Goal: Answer question/provide support

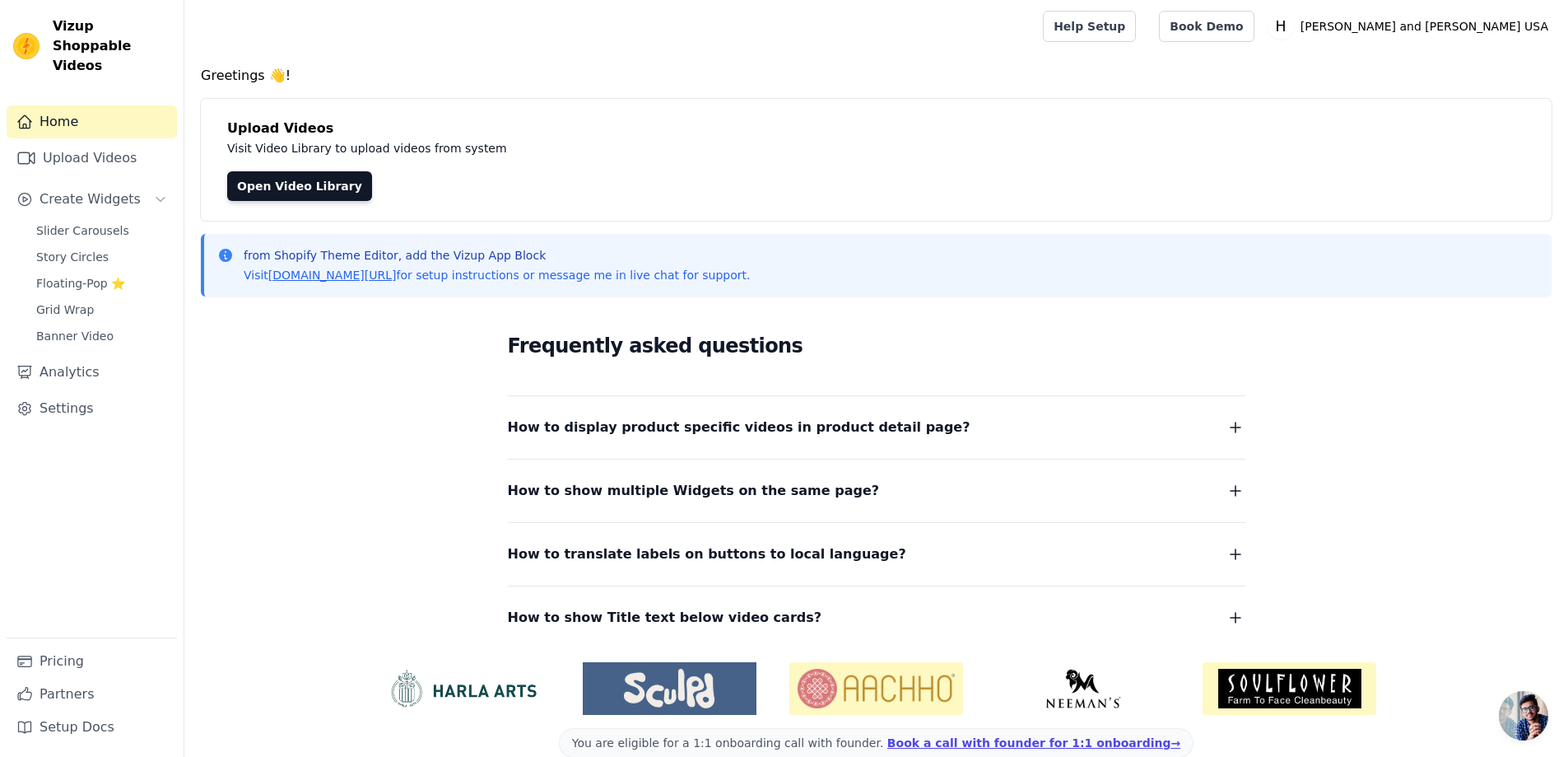
scroll to position [27, 0]
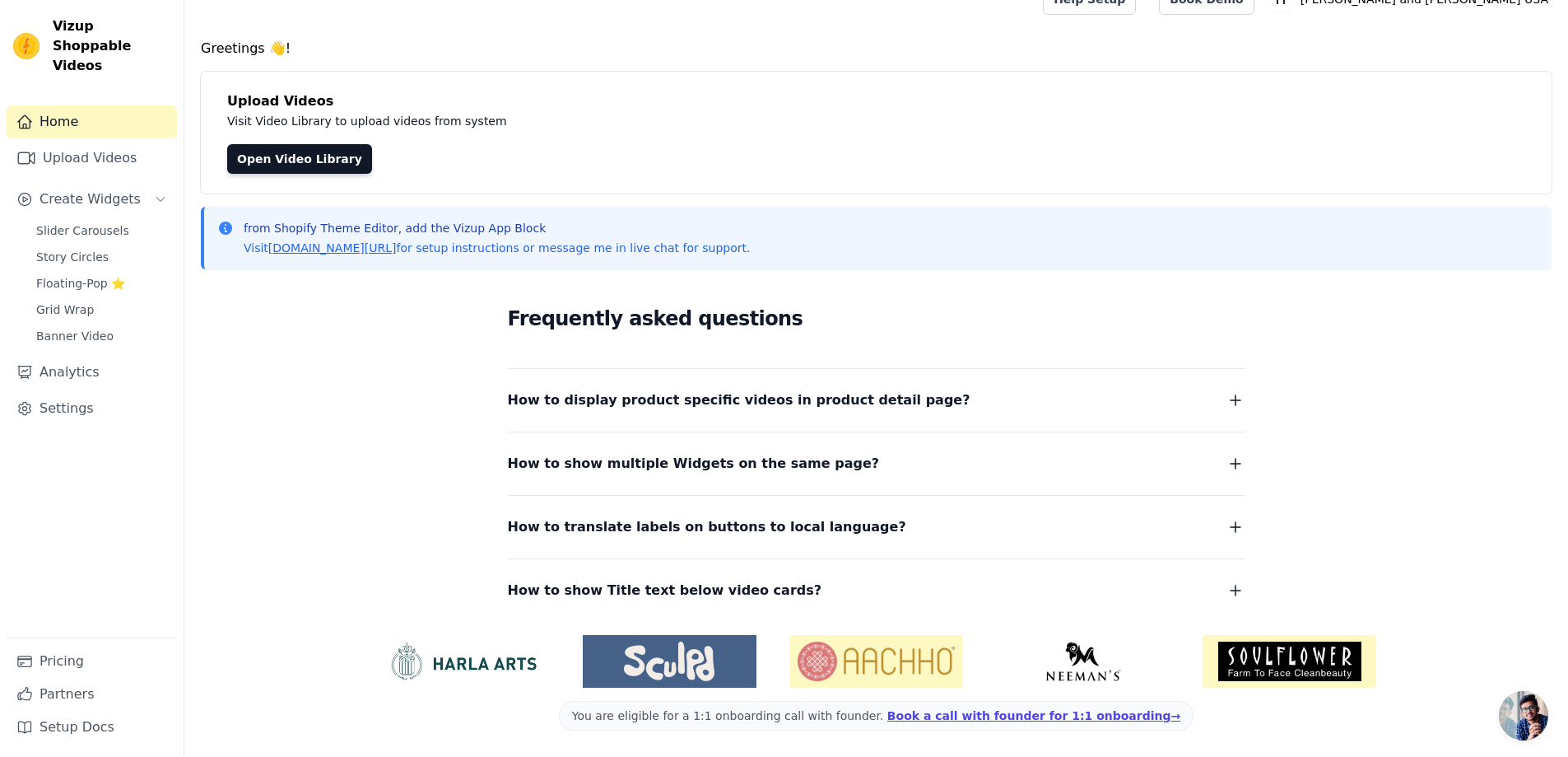
click at [1536, 716] on span "Open chat" at bounding box center [1523, 715] width 49 height 49
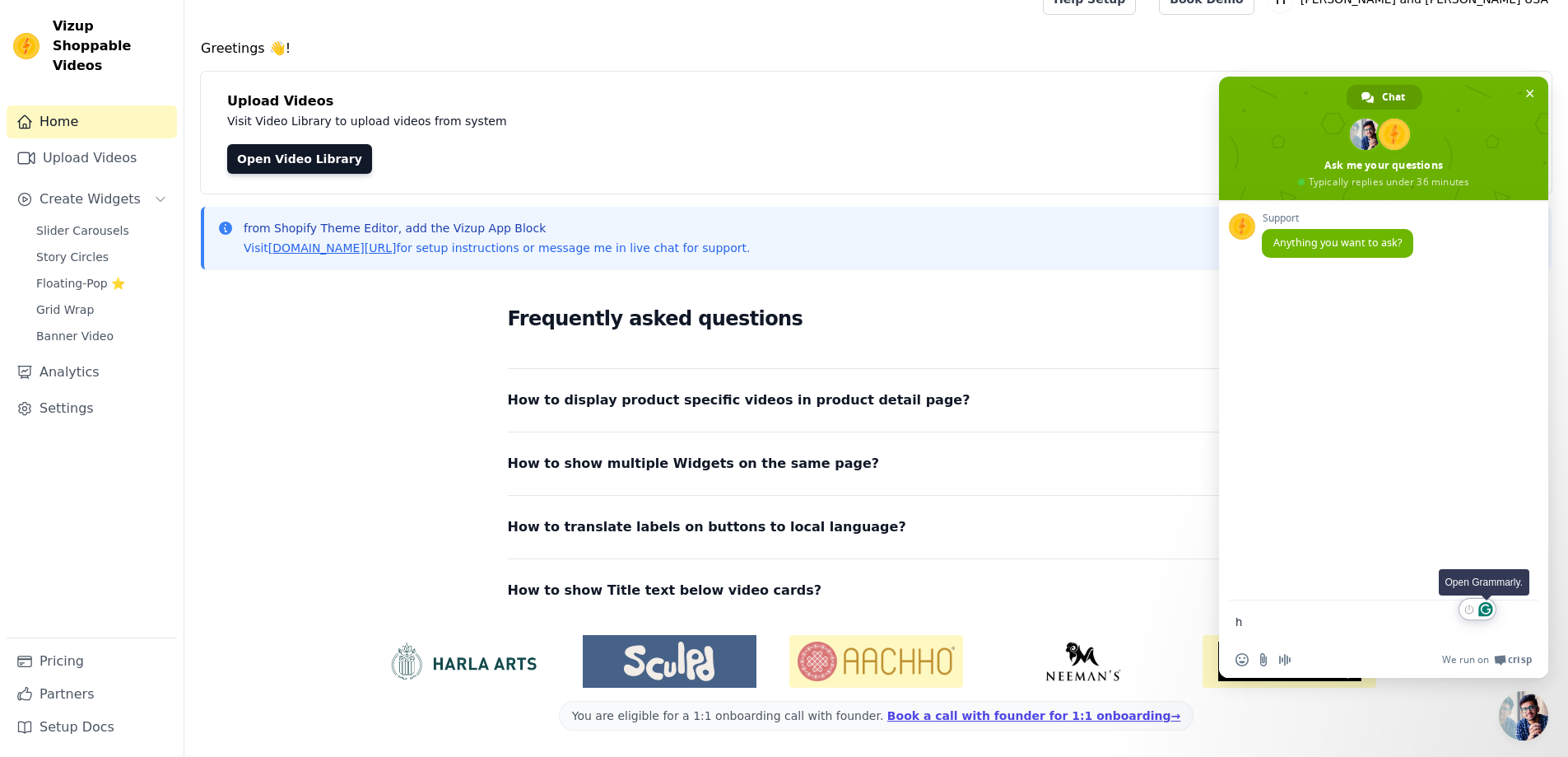
type textarea "hi"
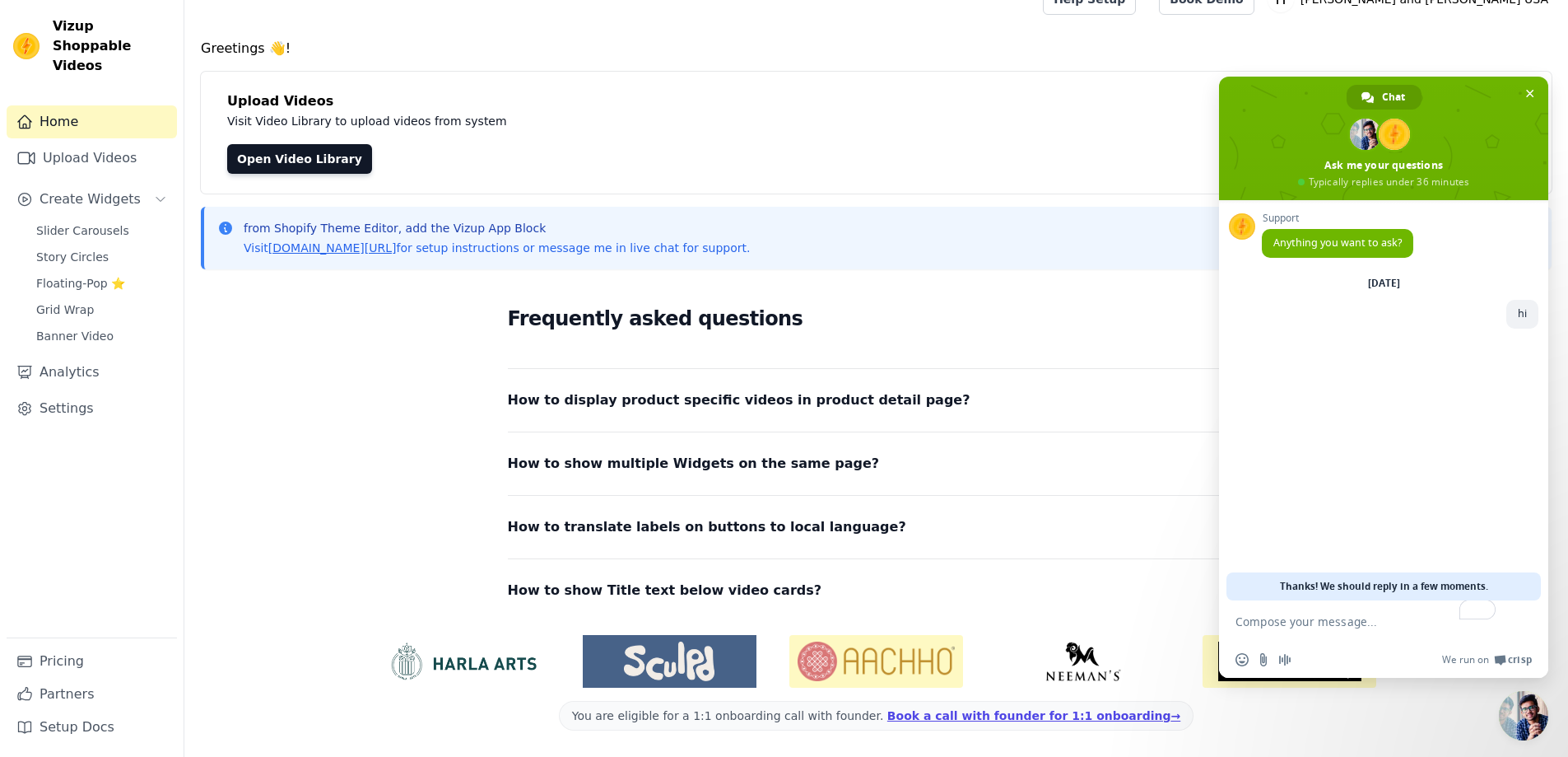
click at [1248, 633] on textarea "To enrich screen reader interactions, please activate Accessibility in Grammarl…" at bounding box center [1367, 620] width 264 height 41
click at [1413, 628] on textarea "To enrich screen reader interactions, please activate Accessibility in Grammarl…" at bounding box center [1367, 620] width 264 height 41
type textarea "I a"
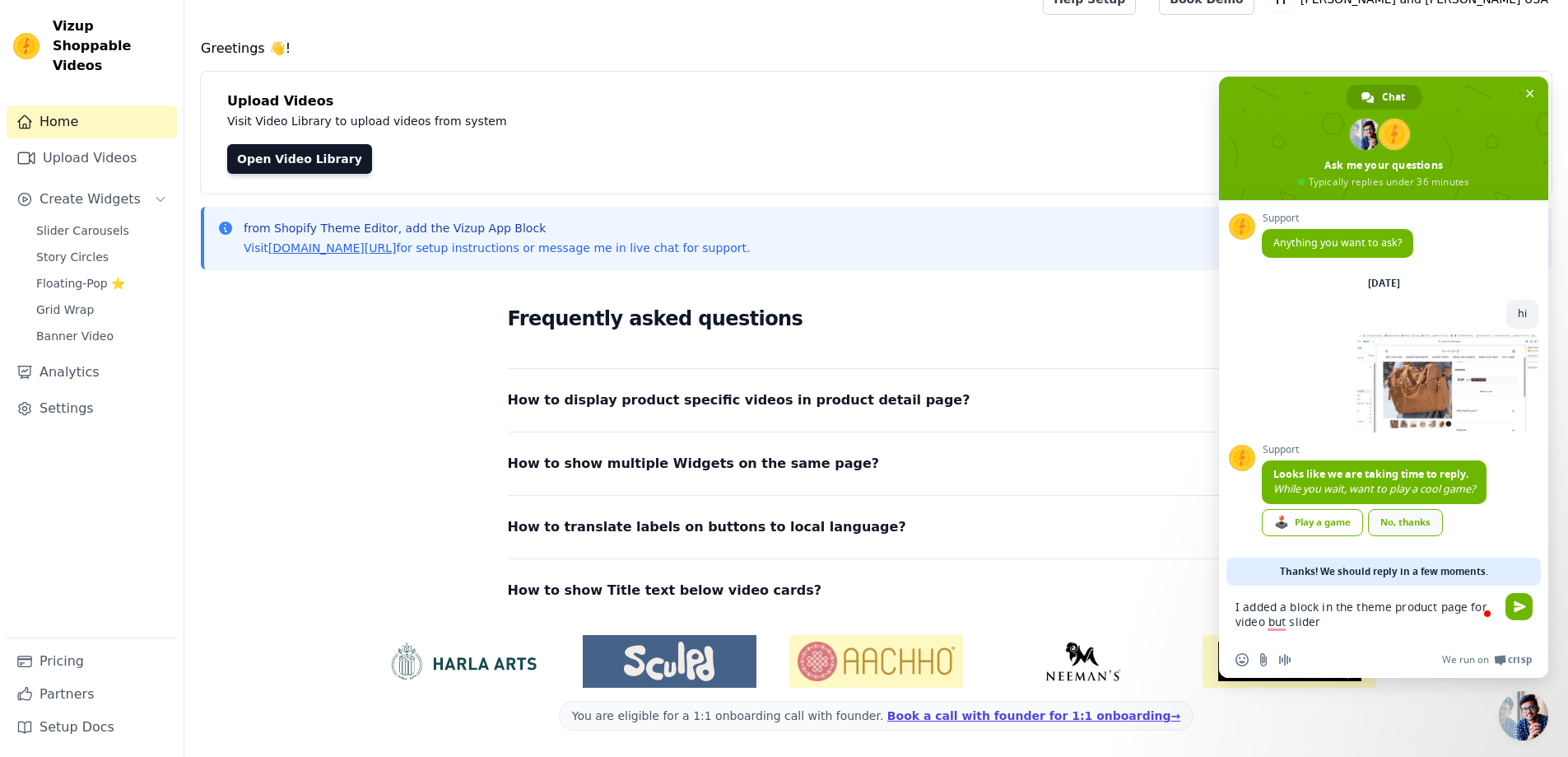
click at [1430, 518] on link "No, thanks" at bounding box center [1405, 522] width 75 height 27
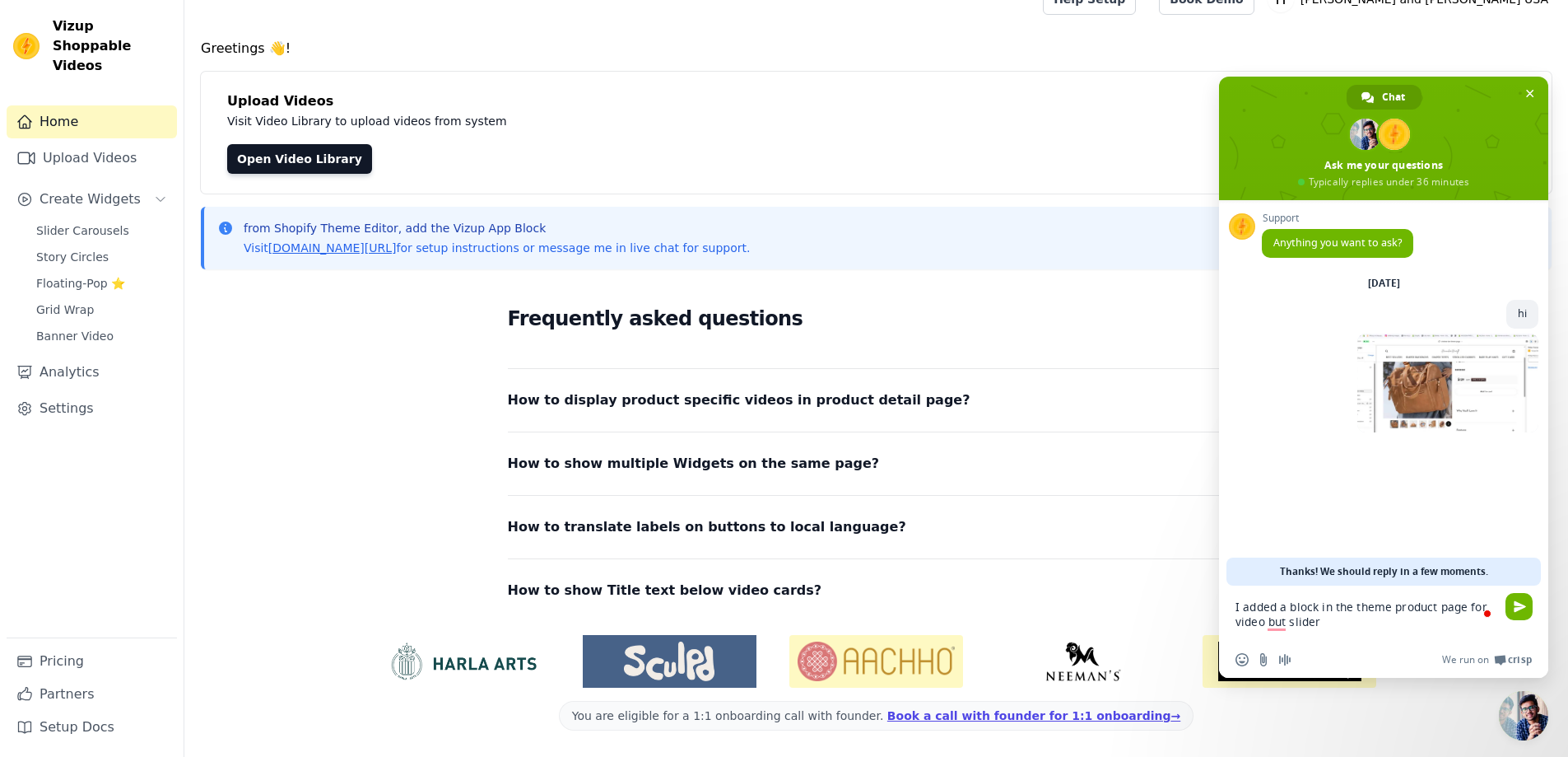
click at [1370, 621] on textarea "I added a block in the theme product page for video but slider" at bounding box center [1367, 613] width 264 height 56
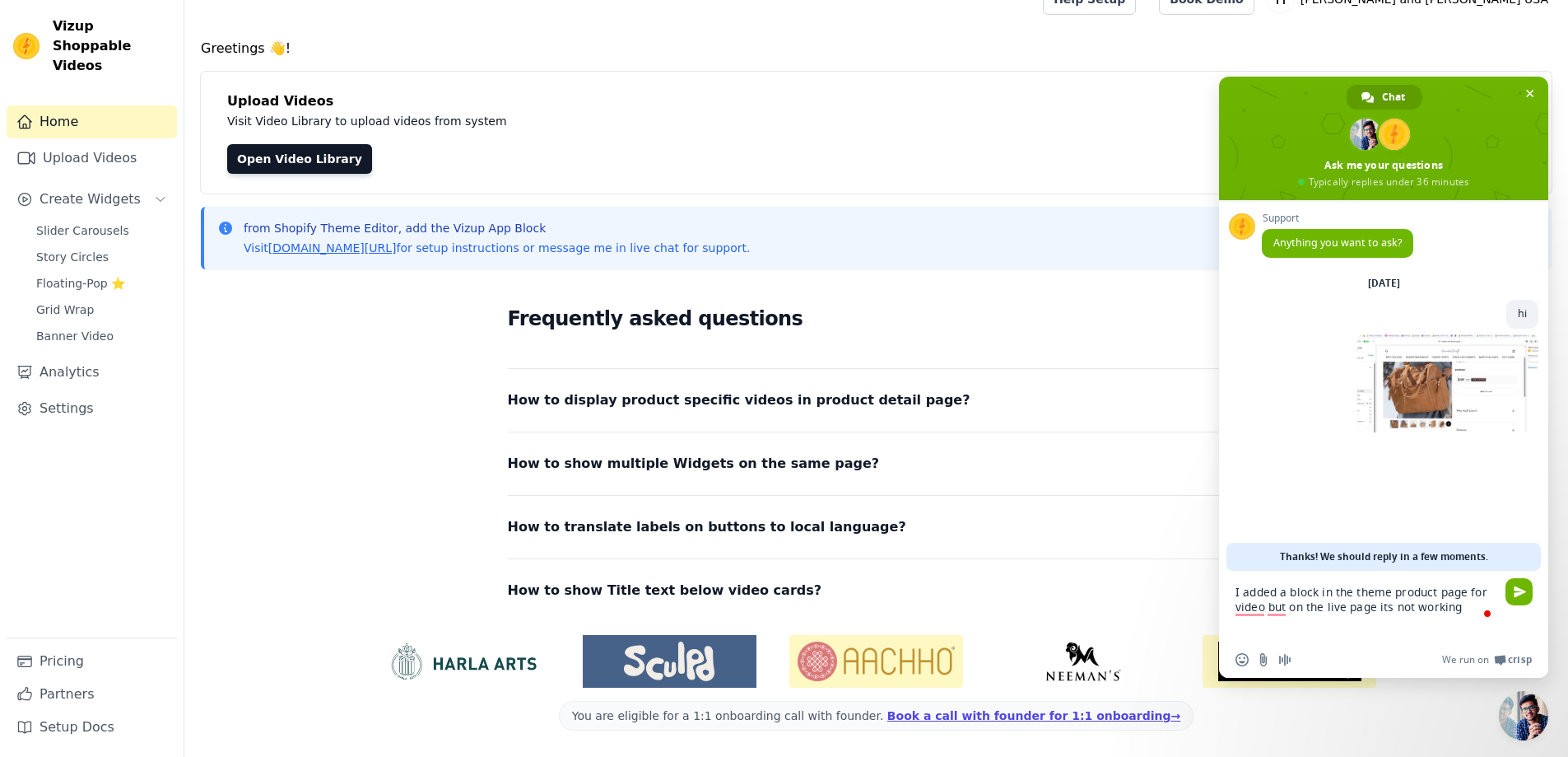
type textarea "I added a block in the theme product page for video but on the live page its no…"
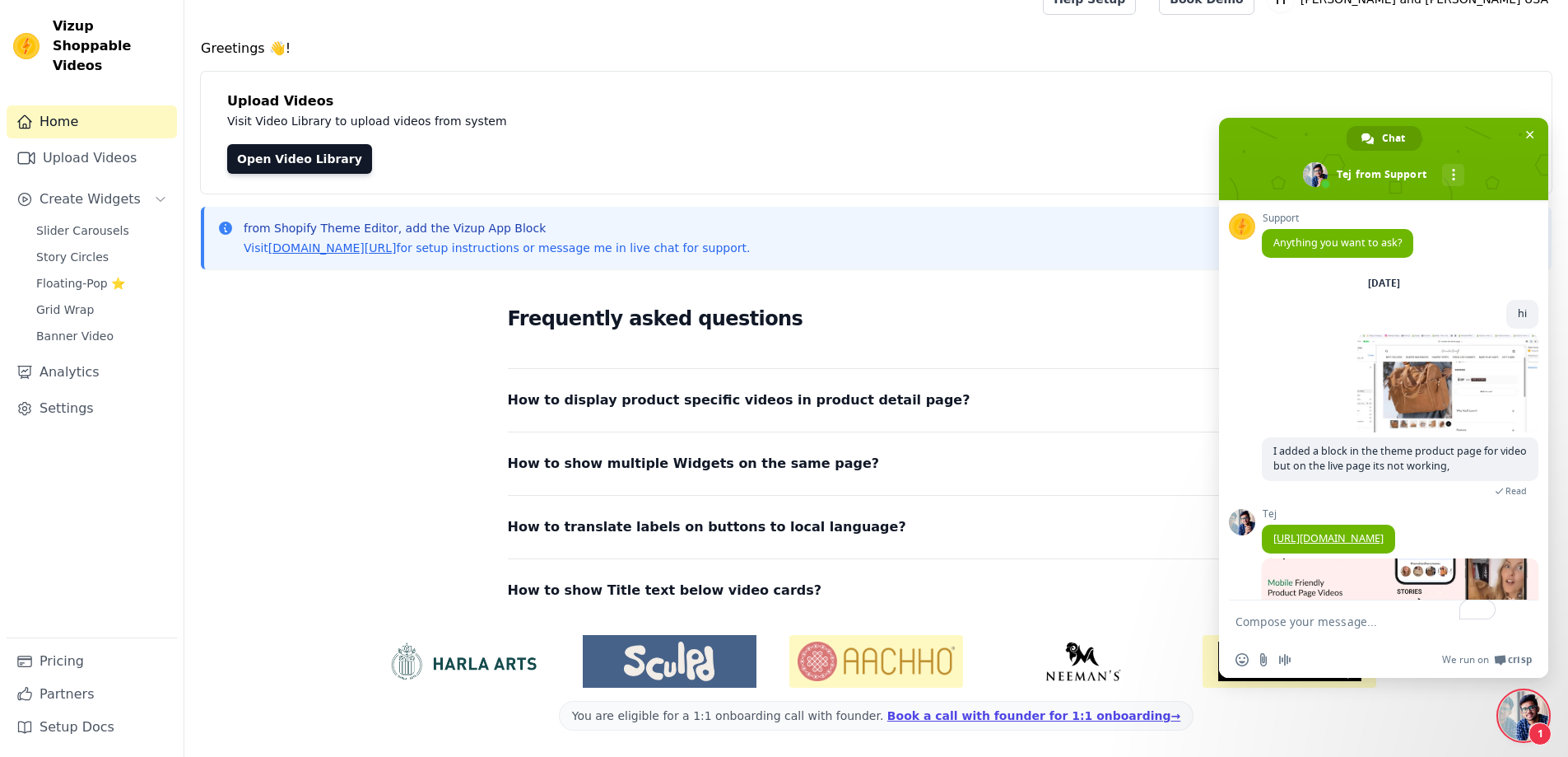
scroll to position [91, 0]
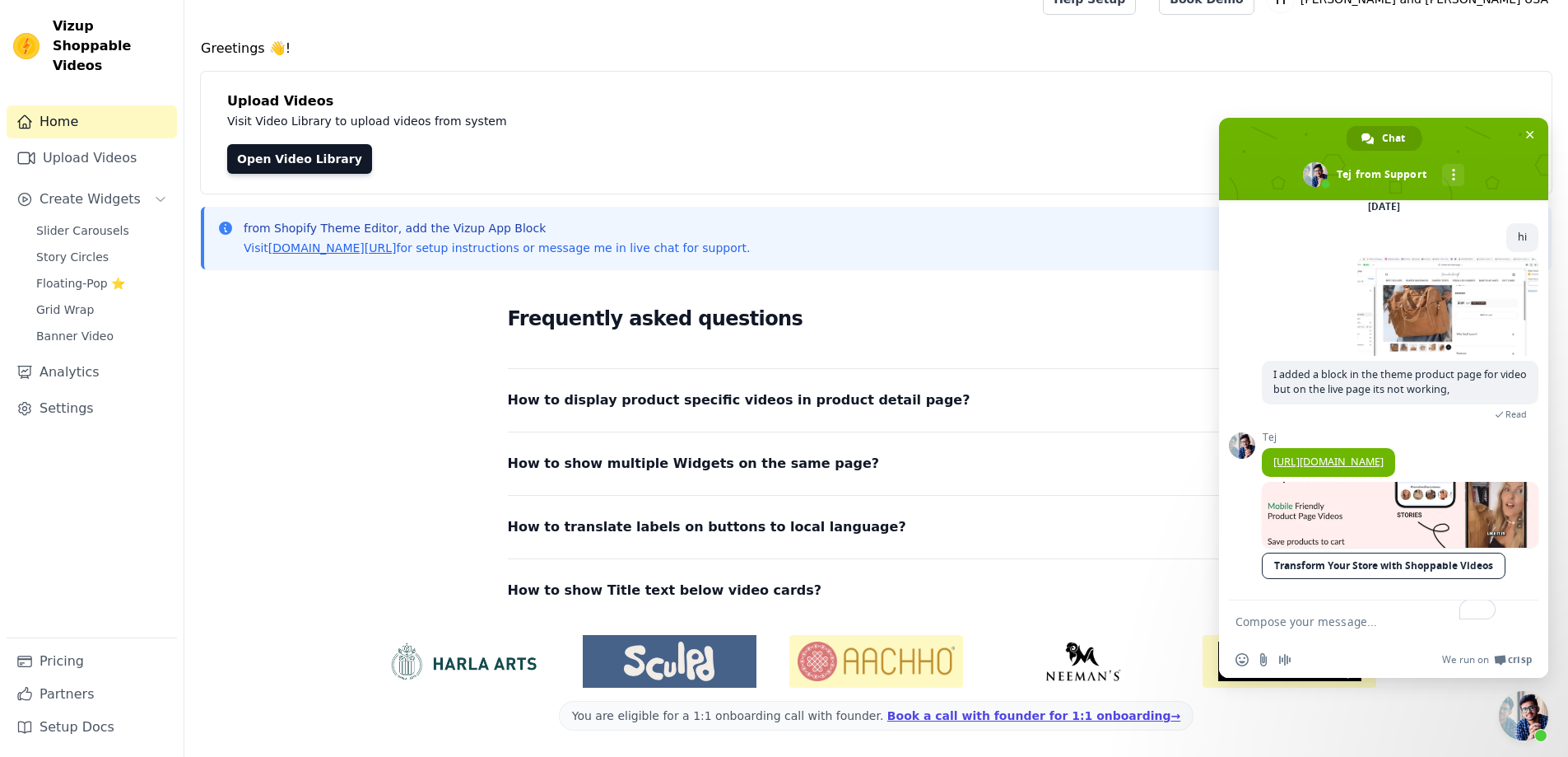
click at [1371, 627] on textarea "To enrich screen reader interactions, please activate Accessibility in Grammarl…" at bounding box center [1367, 620] width 264 height 41
click at [1379, 454] on link "[URL][DOMAIN_NAME]" at bounding box center [1328, 461] width 110 height 14
click at [1353, 627] on textarea "To enrich screen reader interactions, please activate Accessibility in Grammarl…" at bounding box center [1367, 620] width 264 height 41
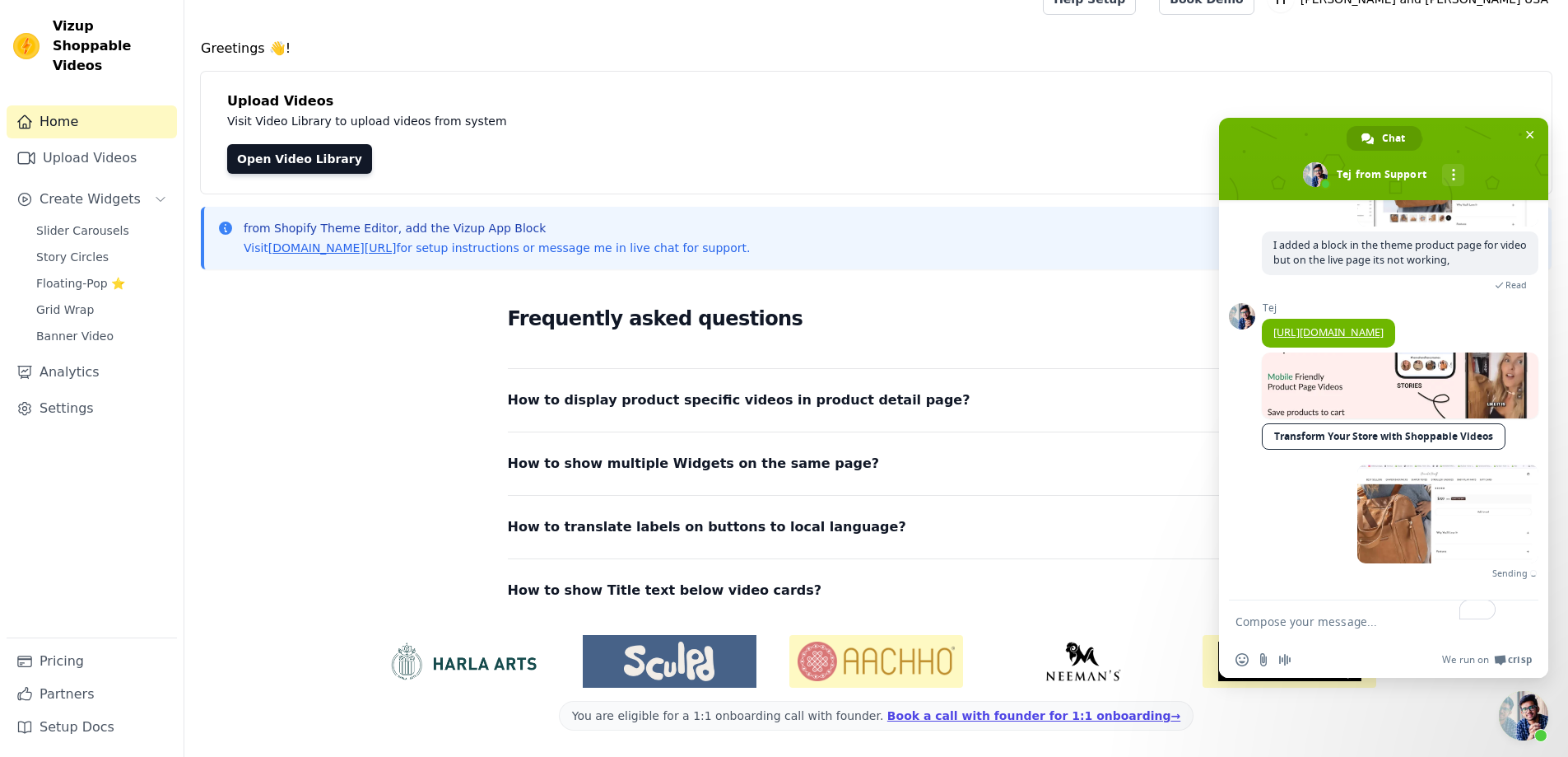
scroll to position [202, 0]
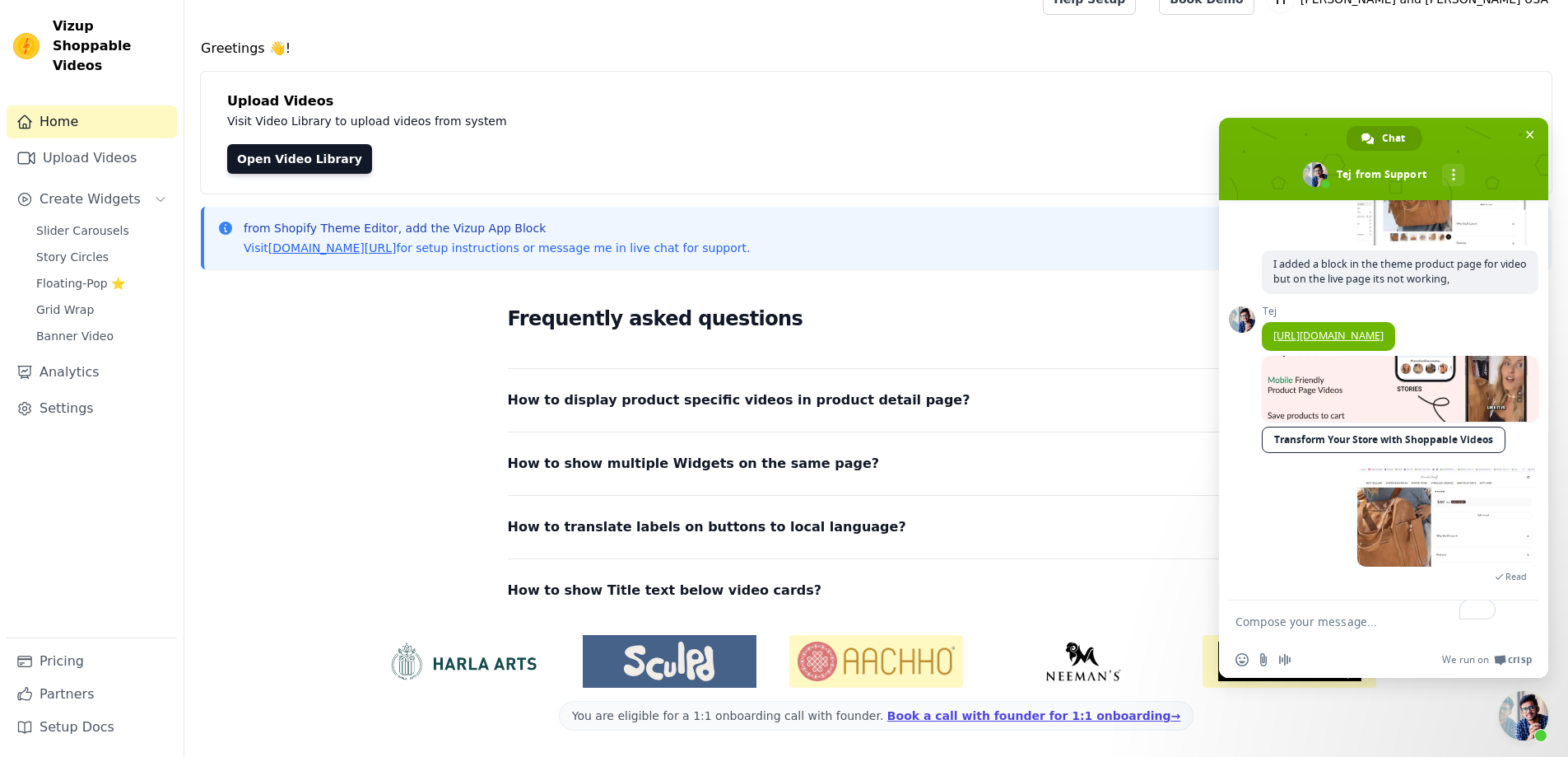
paste textarea "[URL][DOMAIN_NAME]"
type textarea "[URL][DOMAIN_NAME]"
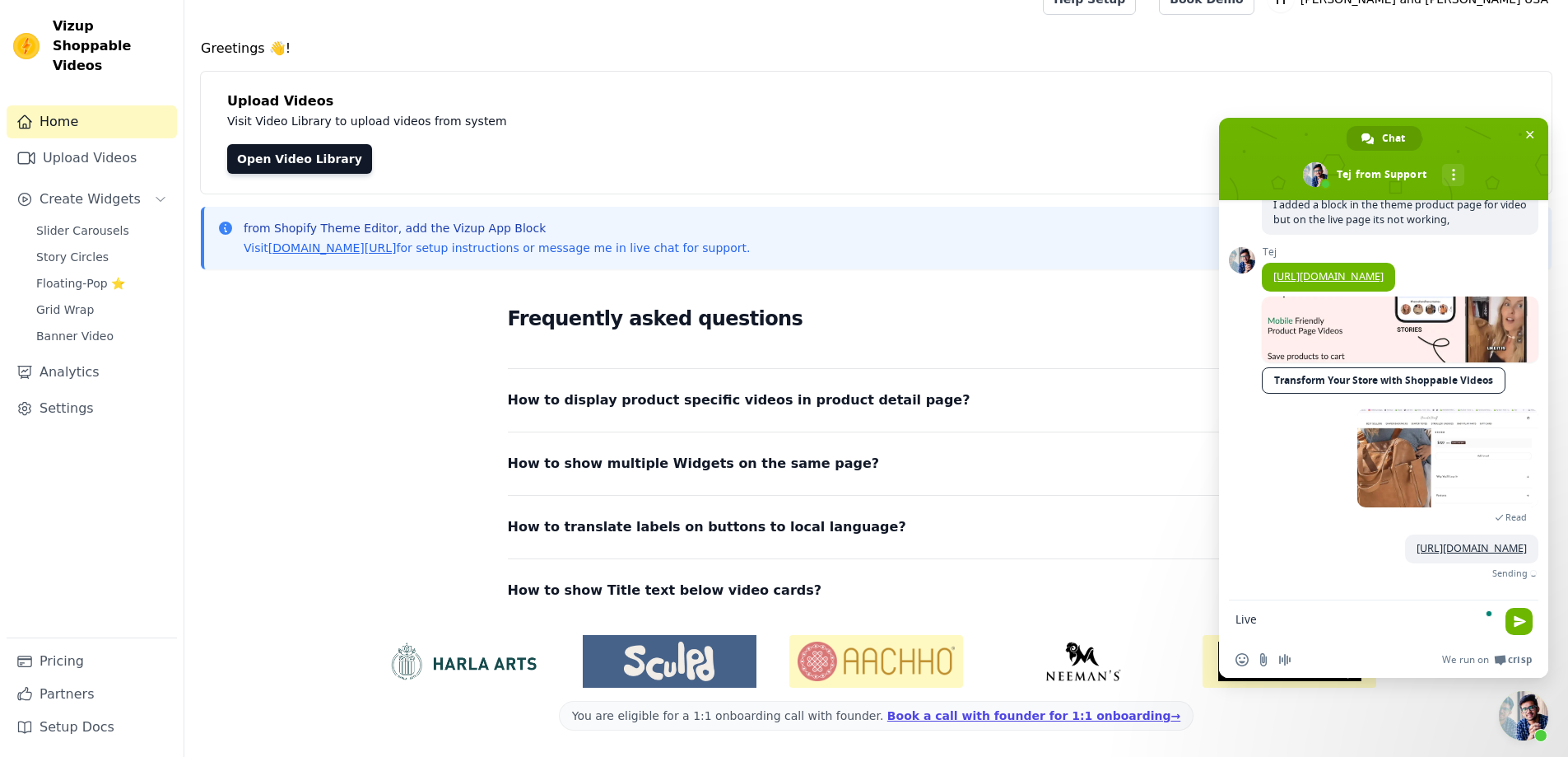
scroll to position [340, 0]
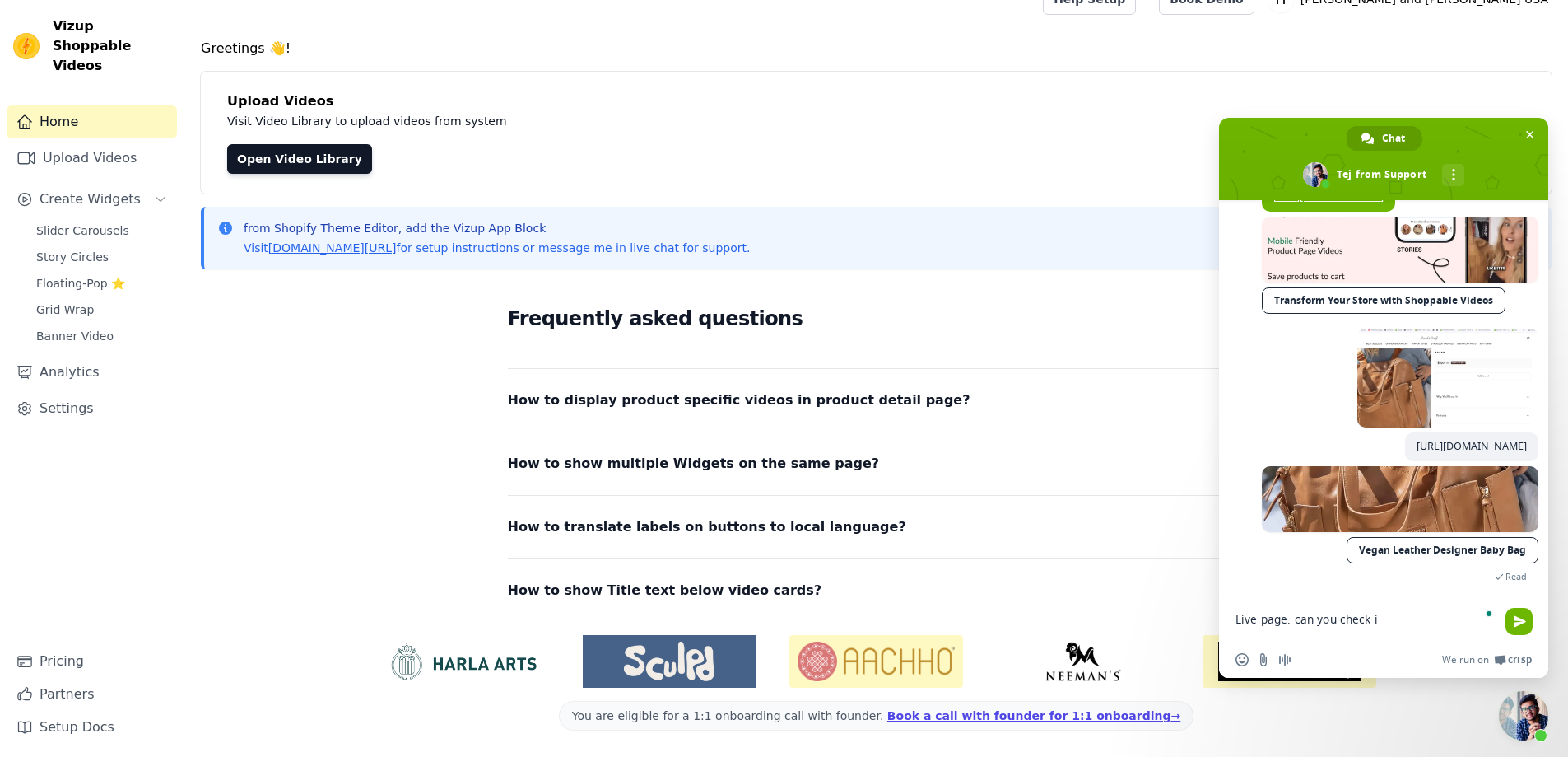
type textarea "Live page. can you check it"
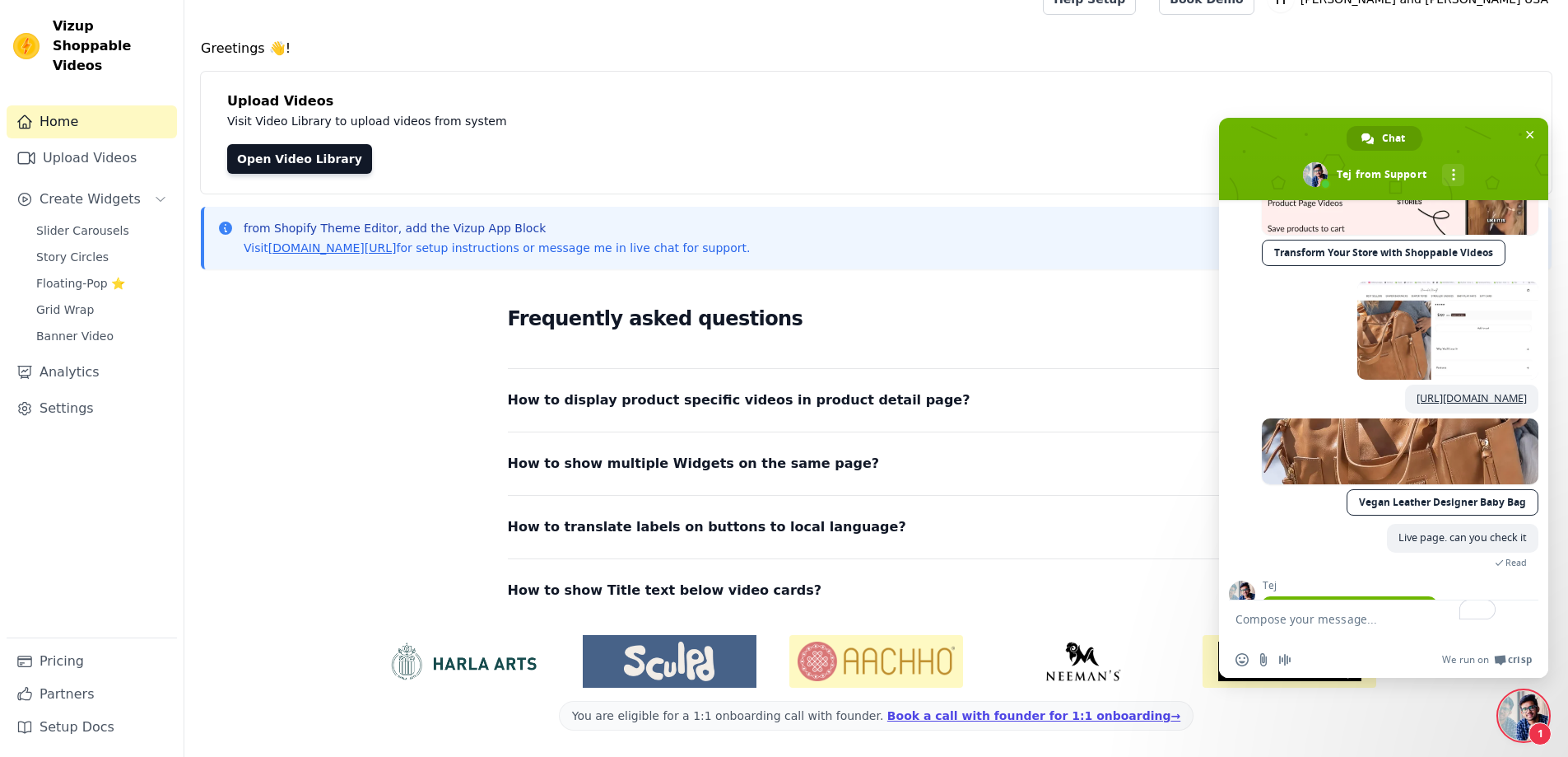
scroll to position [480, 0]
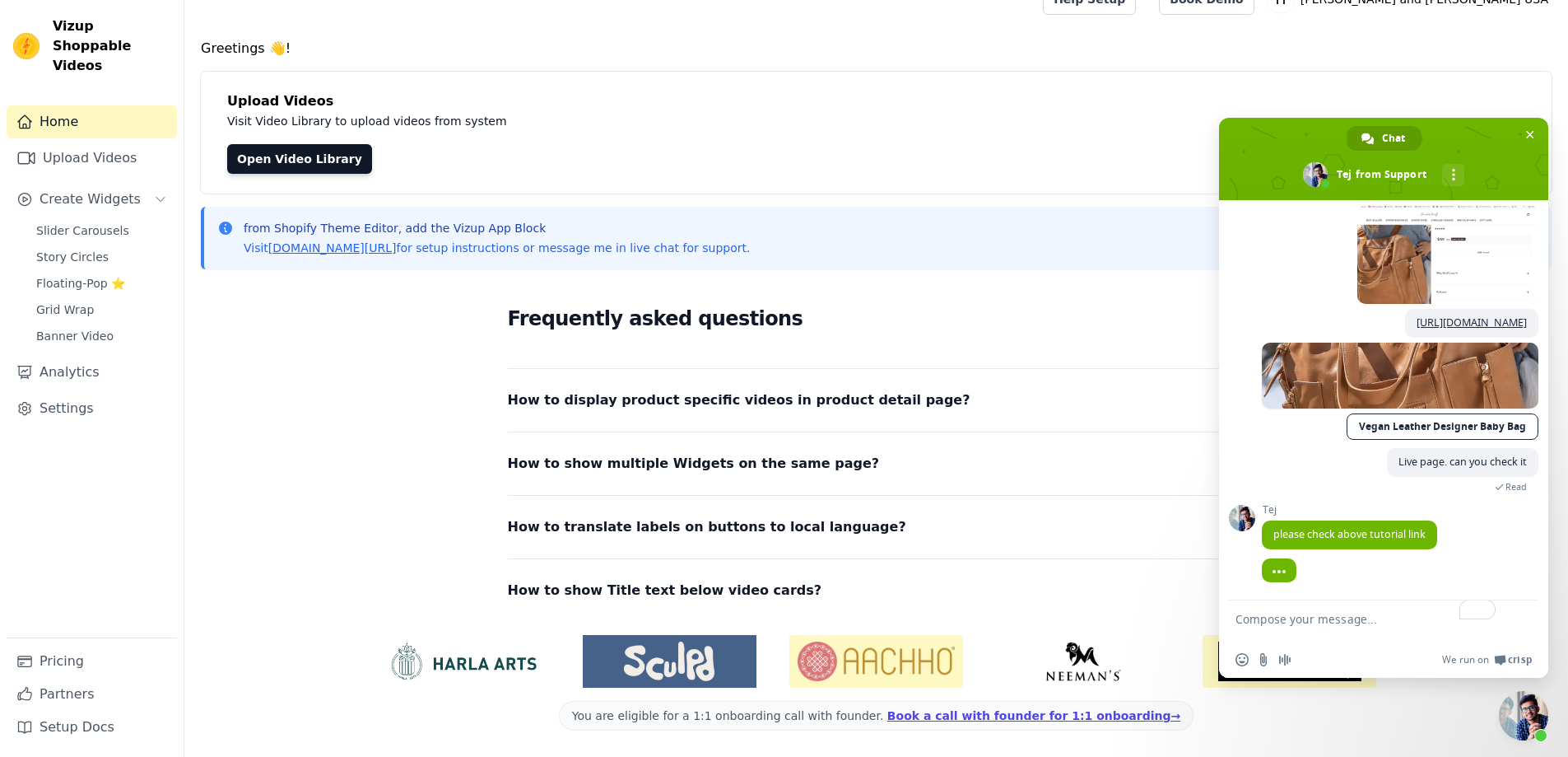
click at [1351, 625] on textarea "To enrich screen reader interactions, please activate Accessibility in Grammarl…" at bounding box center [1367, 620] width 264 height 41
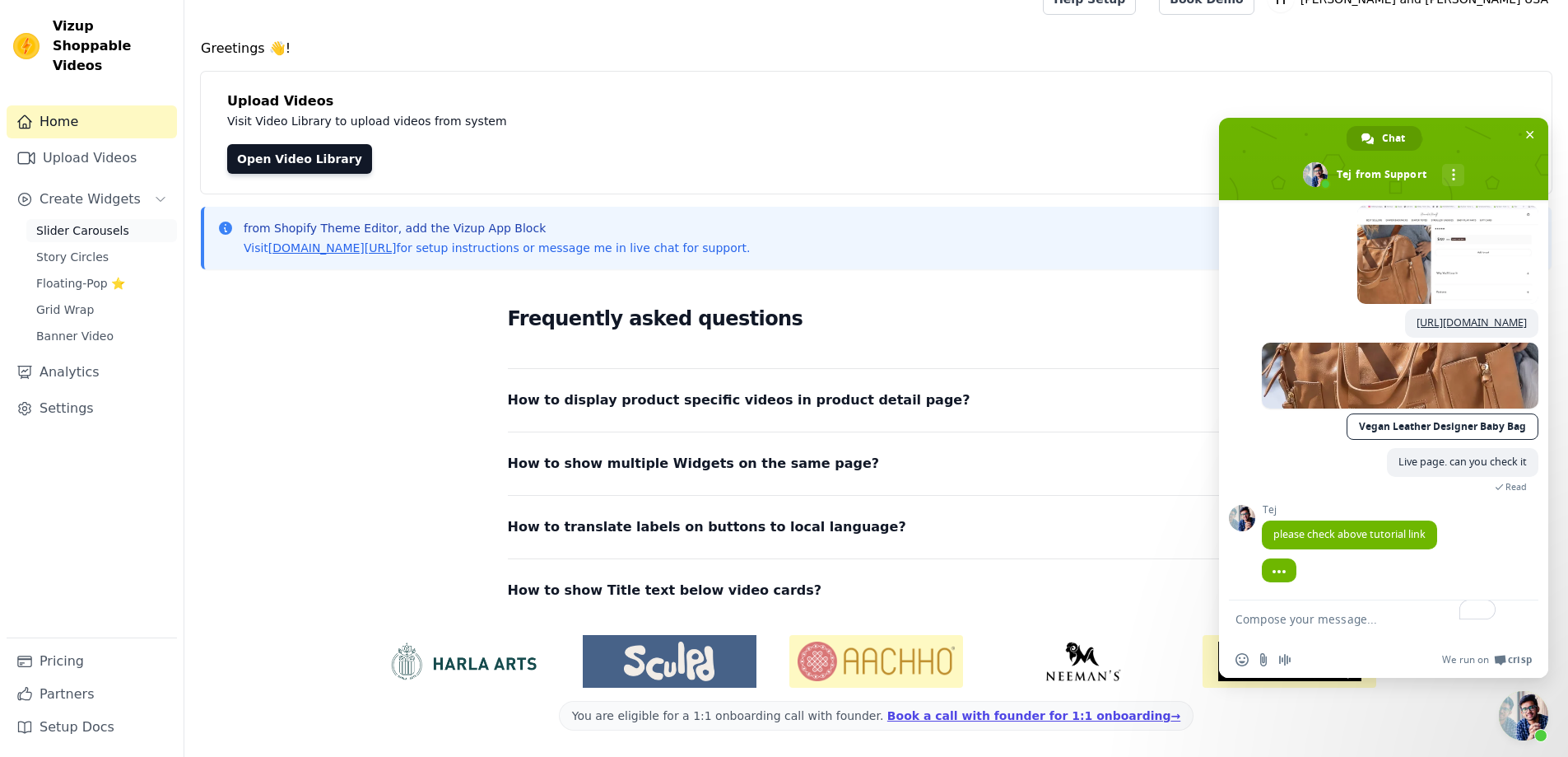
click at [101, 222] on span "Slider Carousels" at bounding box center [82, 230] width 93 height 16
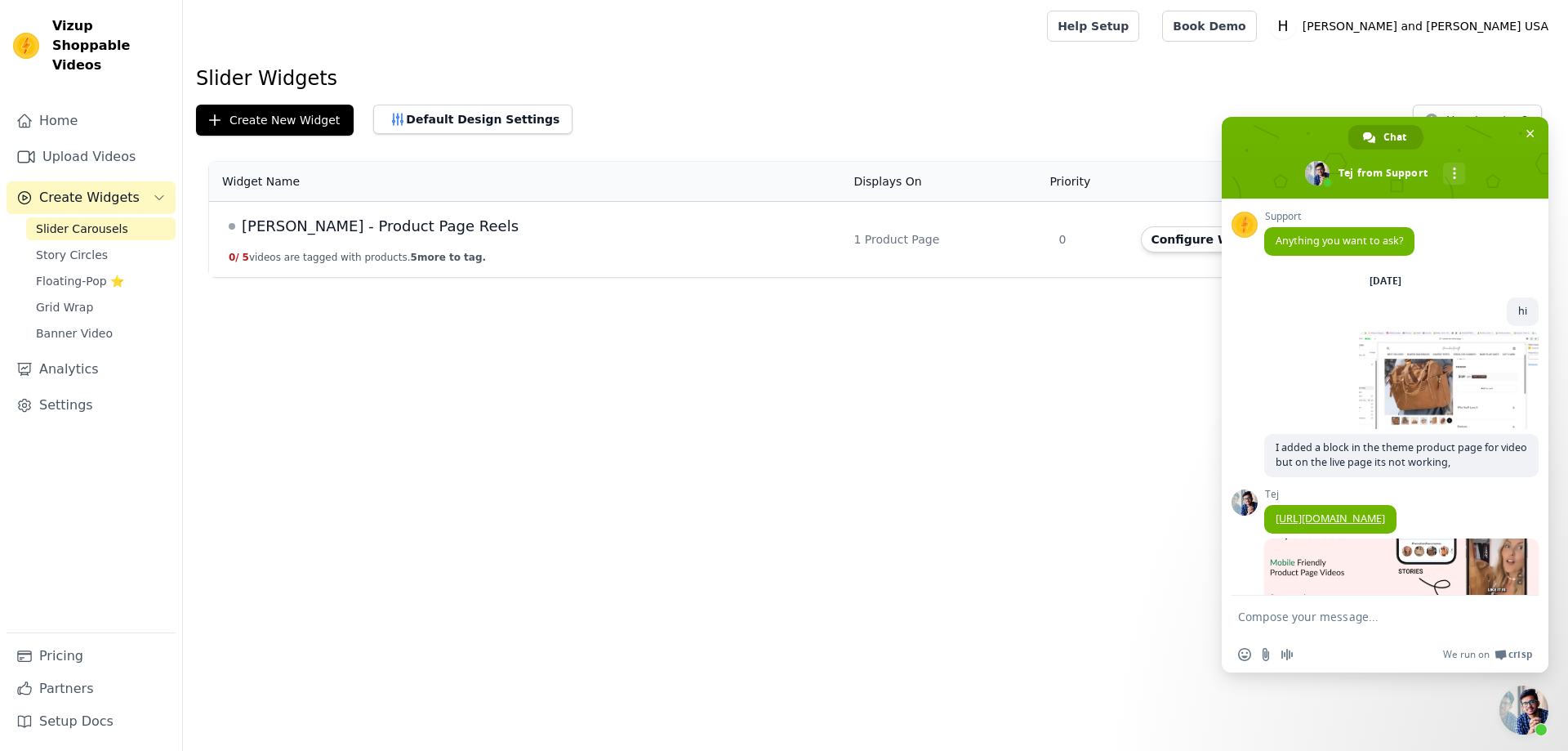
scroll to position [491, 0]
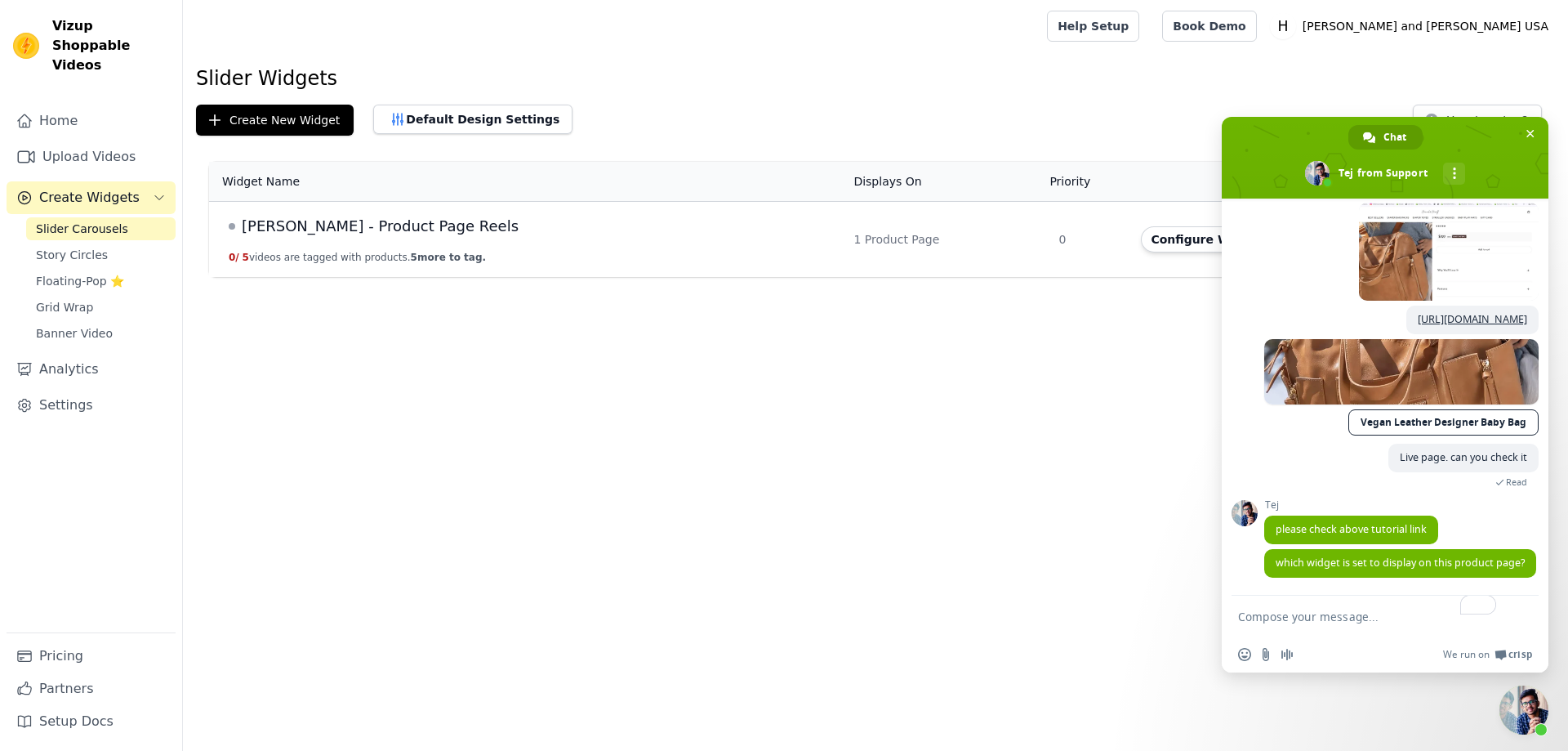
click at [1317, 606] on textarea "To enrich screen reader interactions, please activate Accessibility in Grammarl…" at bounding box center [1368, 615] width 261 height 40
click at [1355, 619] on textarea "To enrich screen reader interactions, please activate Accessibility in Grammarl…" at bounding box center [1368, 615] width 261 height 40
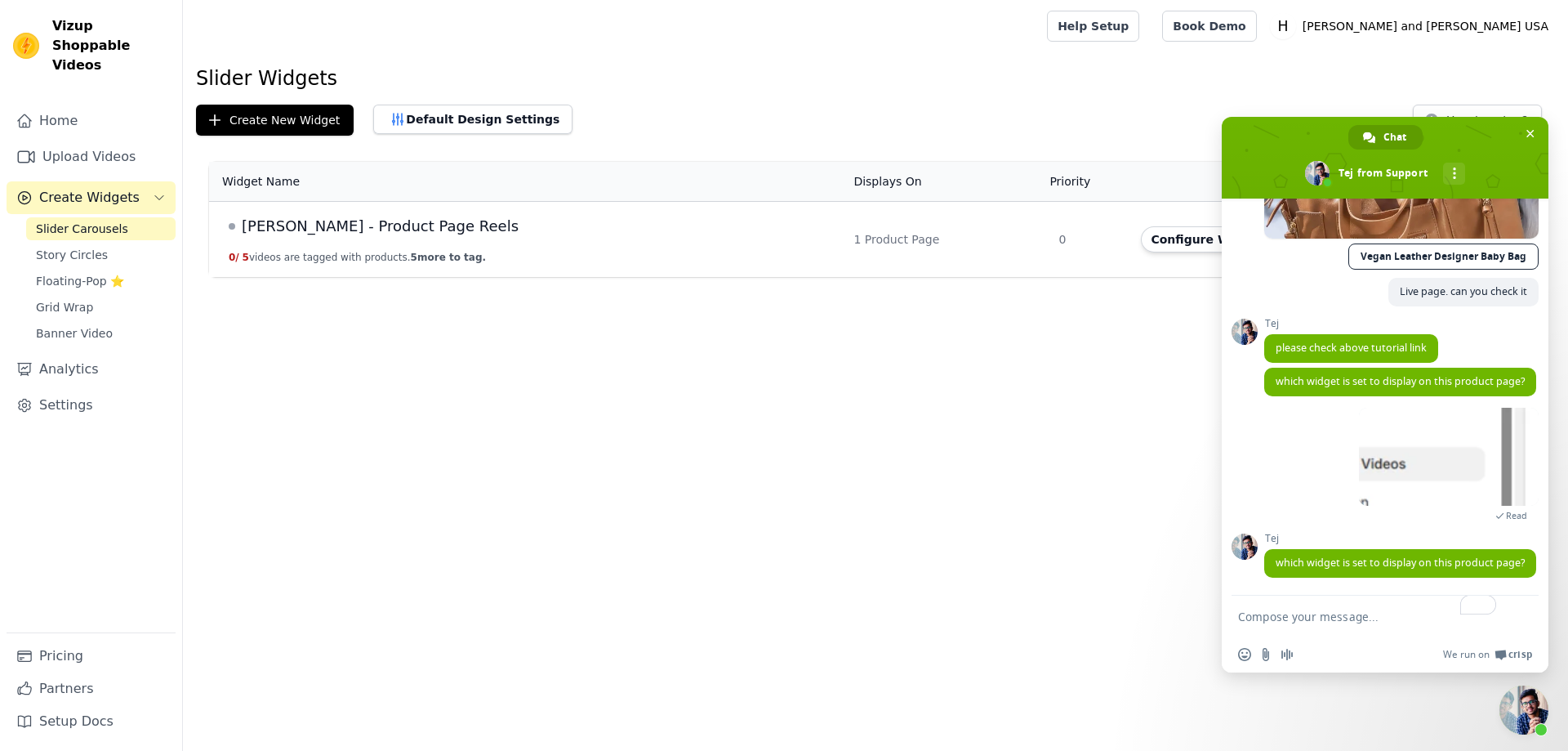
scroll to position [737, 0]
click at [1320, 626] on textarea "To enrich screen reader interactions, please activate Accessibility in Grammarl…" at bounding box center [1368, 615] width 261 height 40
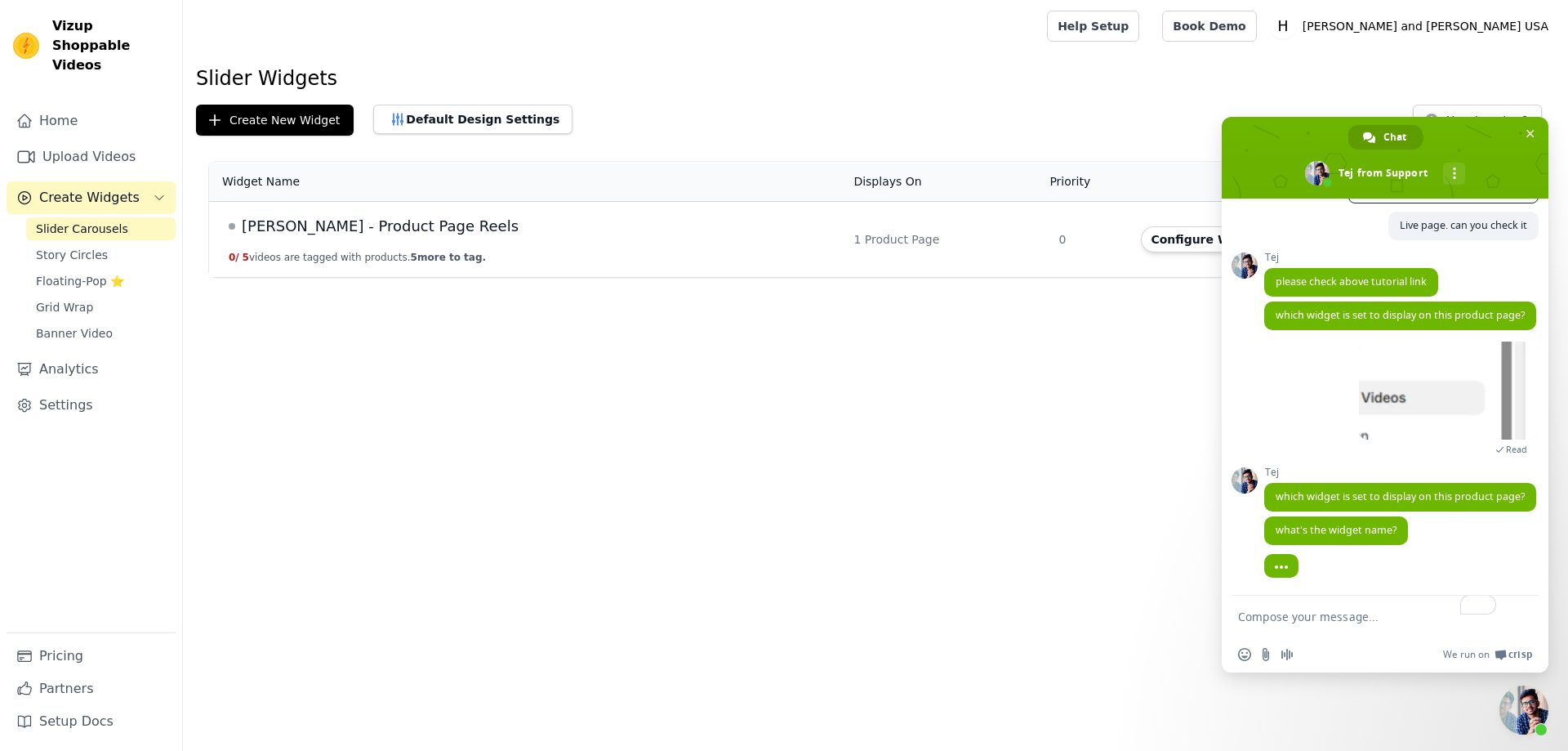
click at [1321, 626] on textarea "To enrich screen reader interactions, please activate Accessibility in Grammarl…" at bounding box center [1368, 615] width 261 height 40
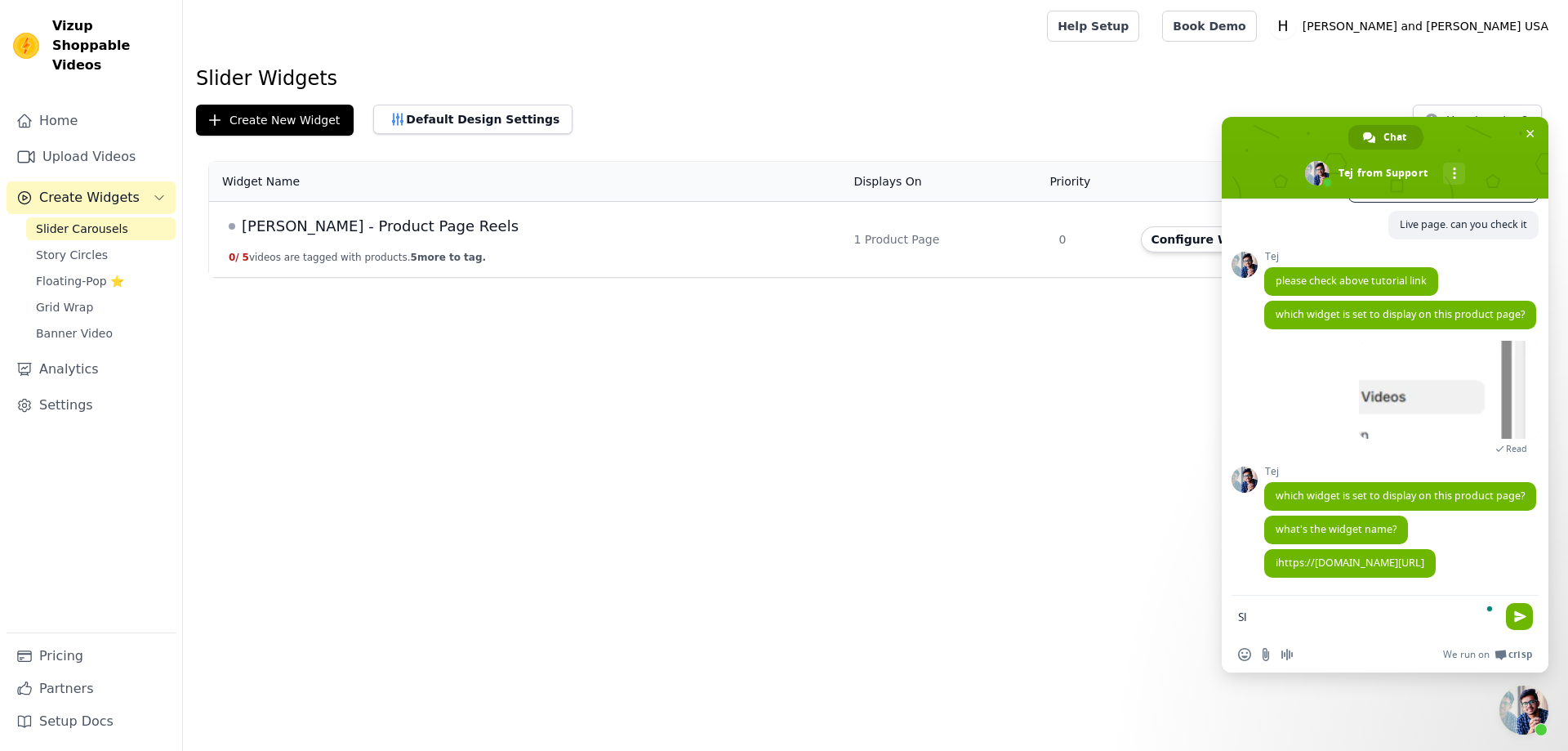
scroll to position [753, 0]
paste textarea "Carousel"
click at [1273, 620] on textarea "Slider Carousel" at bounding box center [1368, 615] width 261 height 40
type textarea "Slider Video Carousel"
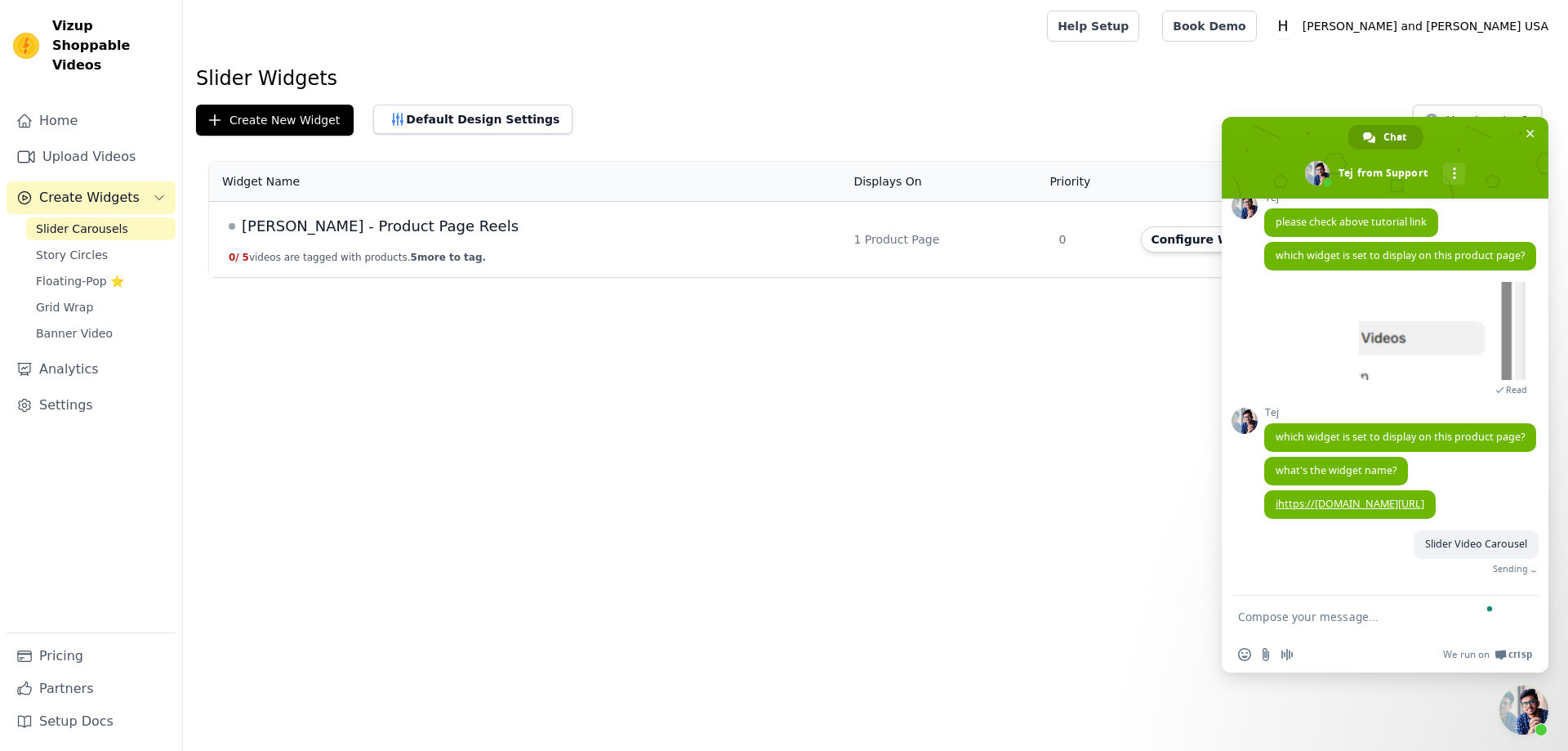
scroll to position [793, 0]
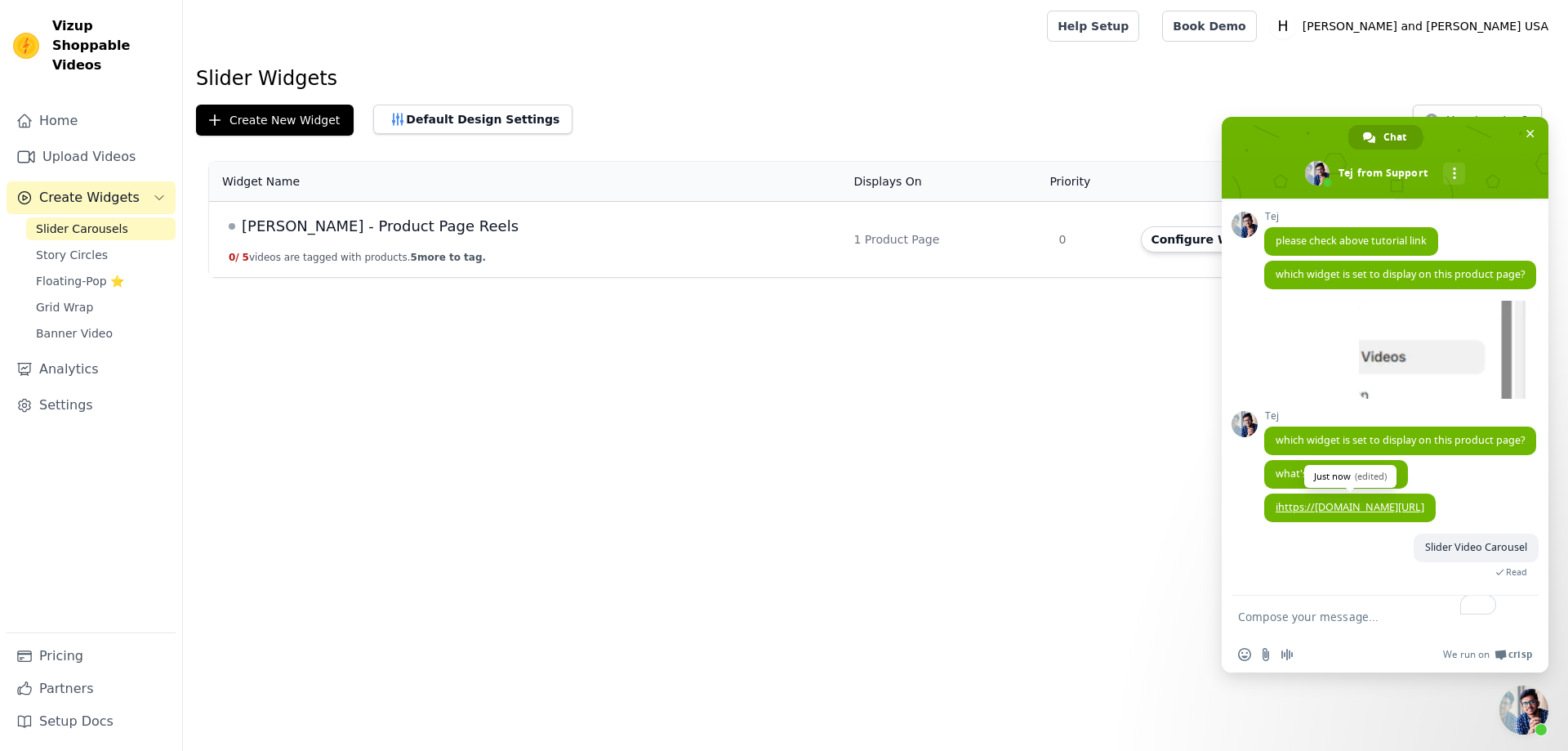
click at [1333, 500] on link "ihttps://vizupcommerce.com/docs/setup-in-pdp/#step-4-open-the-product-list" at bounding box center [1350, 507] width 149 height 14
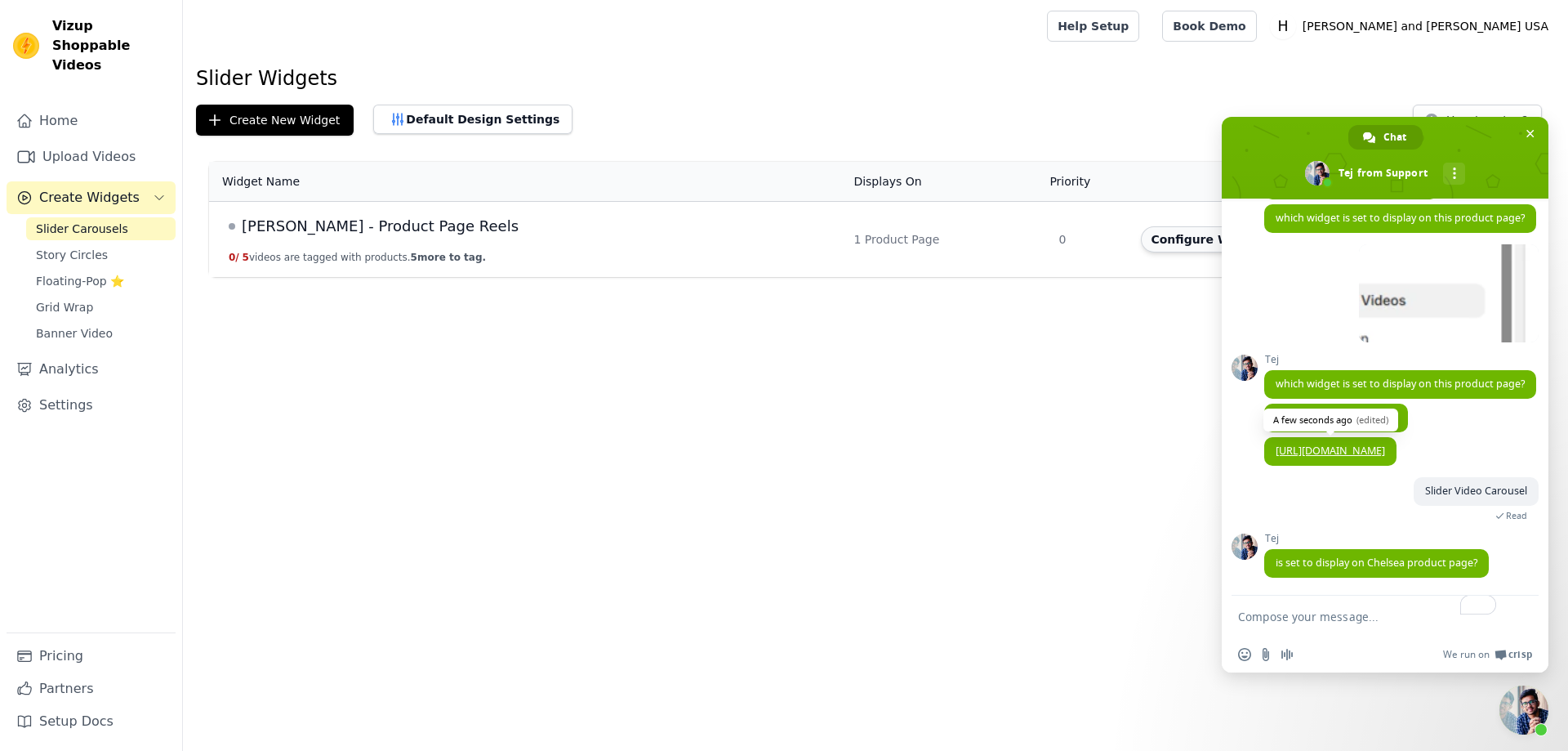
scroll to position [850, 0]
click at [1329, 617] on textarea "To enrich screen reader interactions, please activate Accessibility in Grammarl…" at bounding box center [1368, 615] width 261 height 40
type textarea "yes"
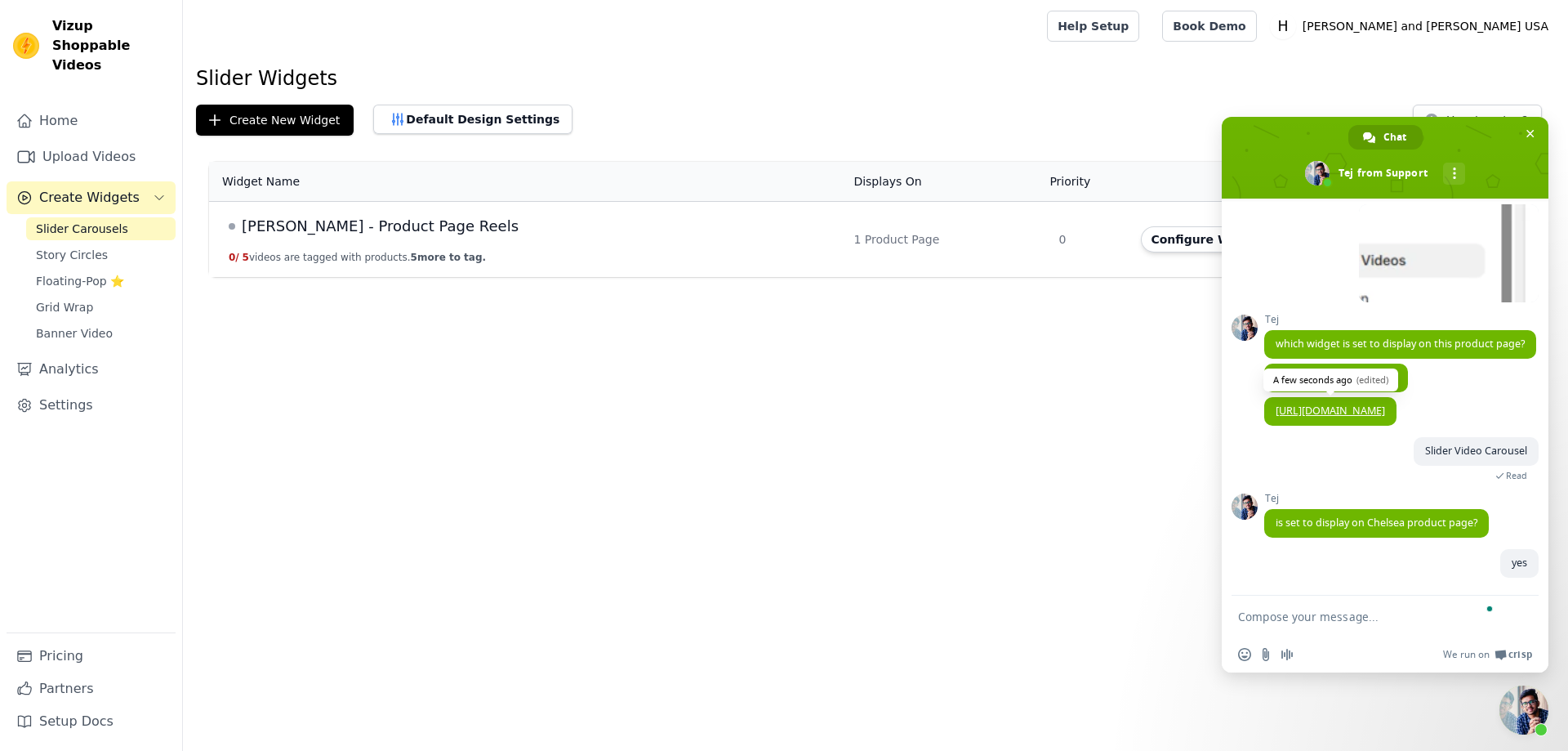
scroll to position [890, 0]
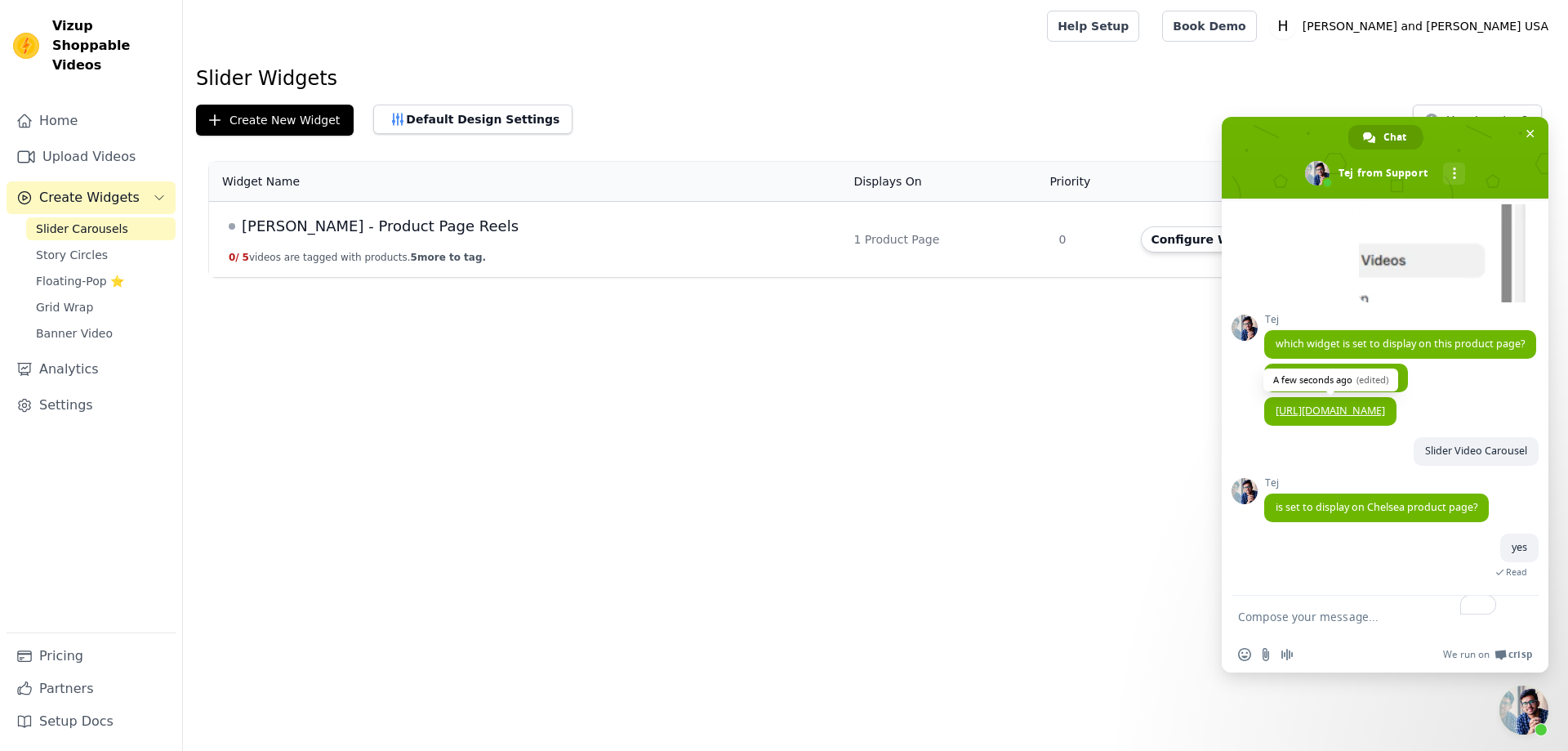
click at [1317, 618] on textarea "To enrich screen reader interactions, please activate Accessibility in Grammarl…" at bounding box center [1368, 615] width 261 height 40
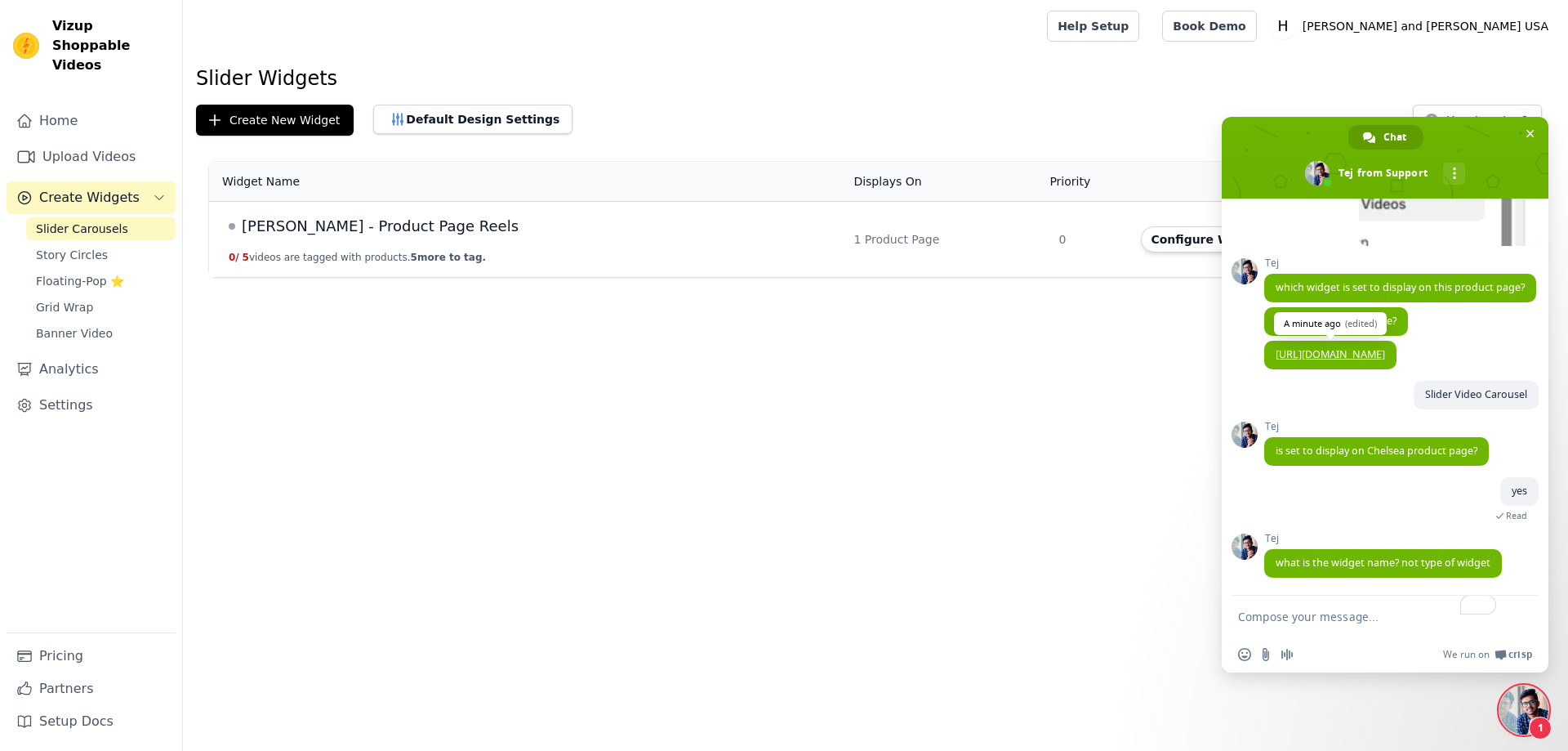
scroll to position [946, 0]
click at [1316, 614] on textarea "To enrich screen reader interactions, please activate Accessibility in Grammarl…" at bounding box center [1368, 615] width 261 height 40
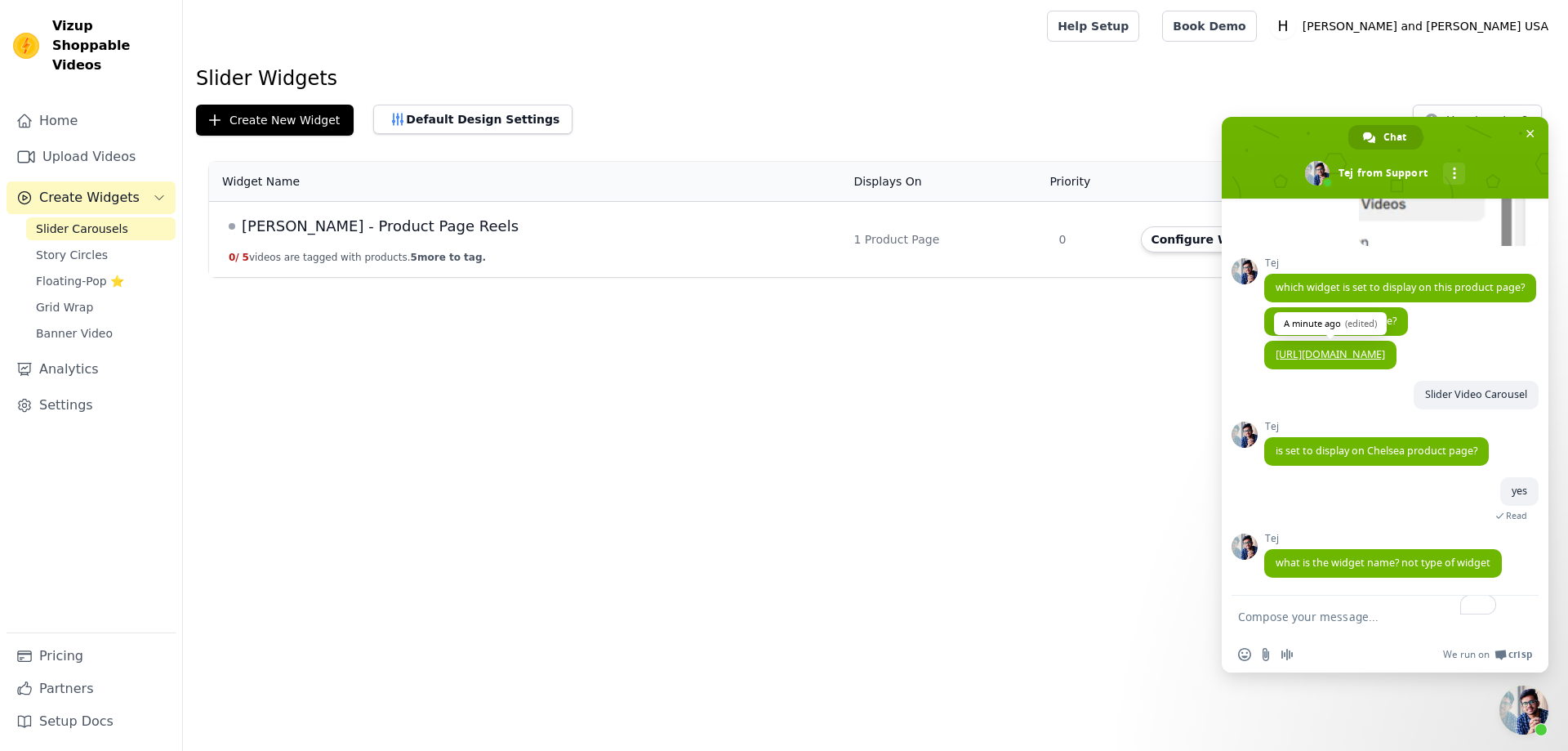
click at [1316, 614] on textarea "To enrich screen reader interactions, please activate Accessibility in Grammarl…" at bounding box center [1368, 615] width 261 height 40
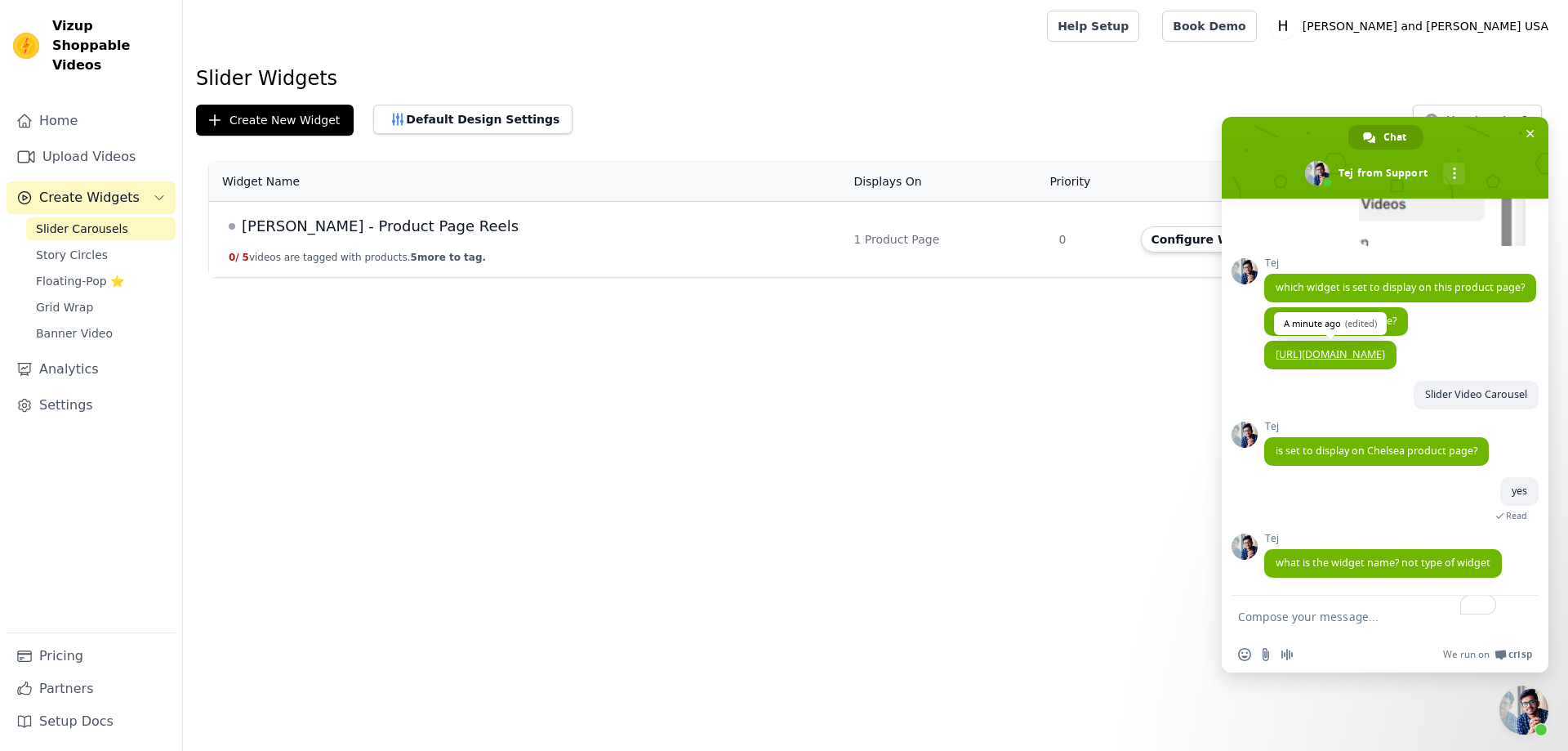
click at [1316, 614] on textarea "To enrich screen reader interactions, please activate Accessibility in Grammarl…" at bounding box center [1368, 615] width 261 height 40
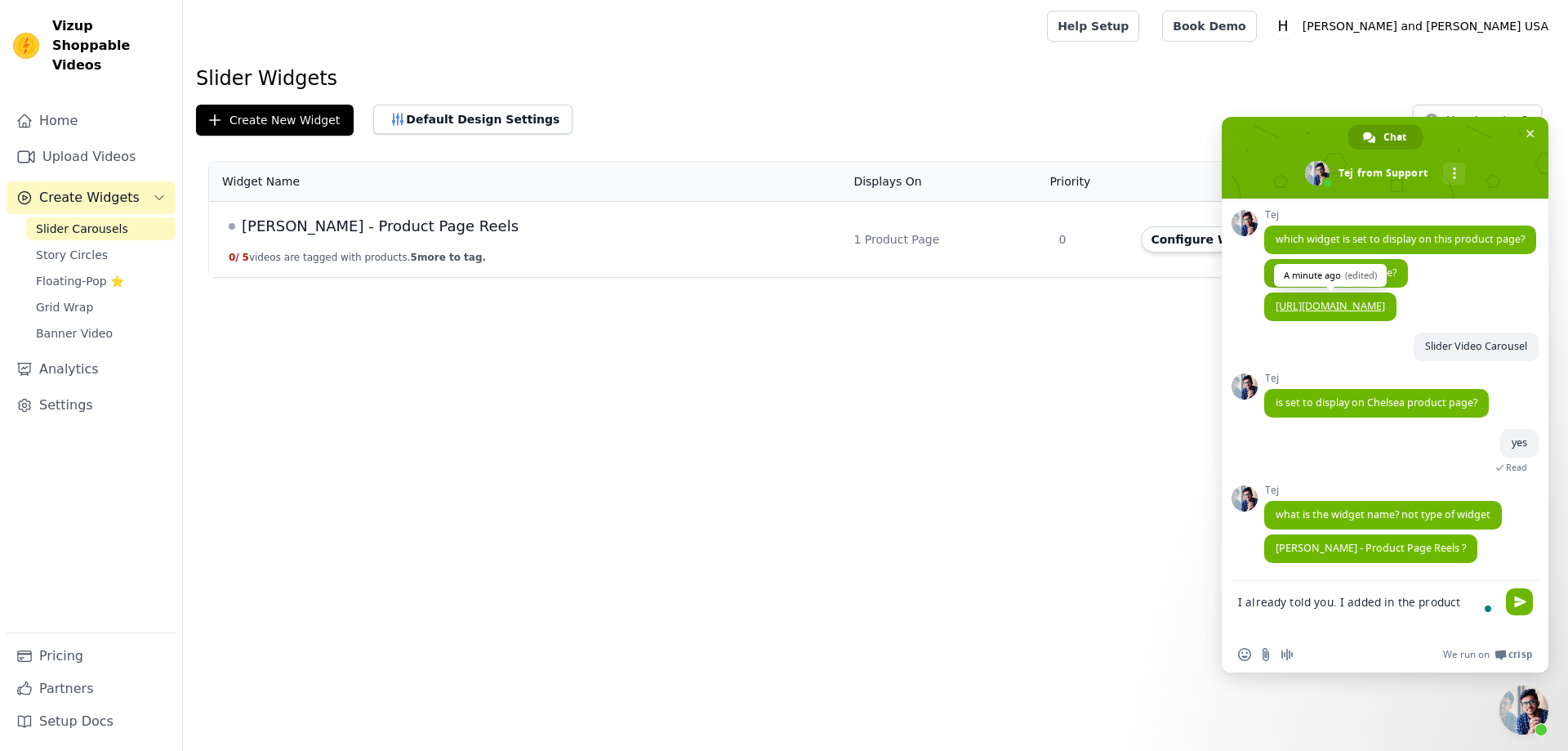
scroll to position [994, 0]
type textarea "I already told you. I added in the product page bl"
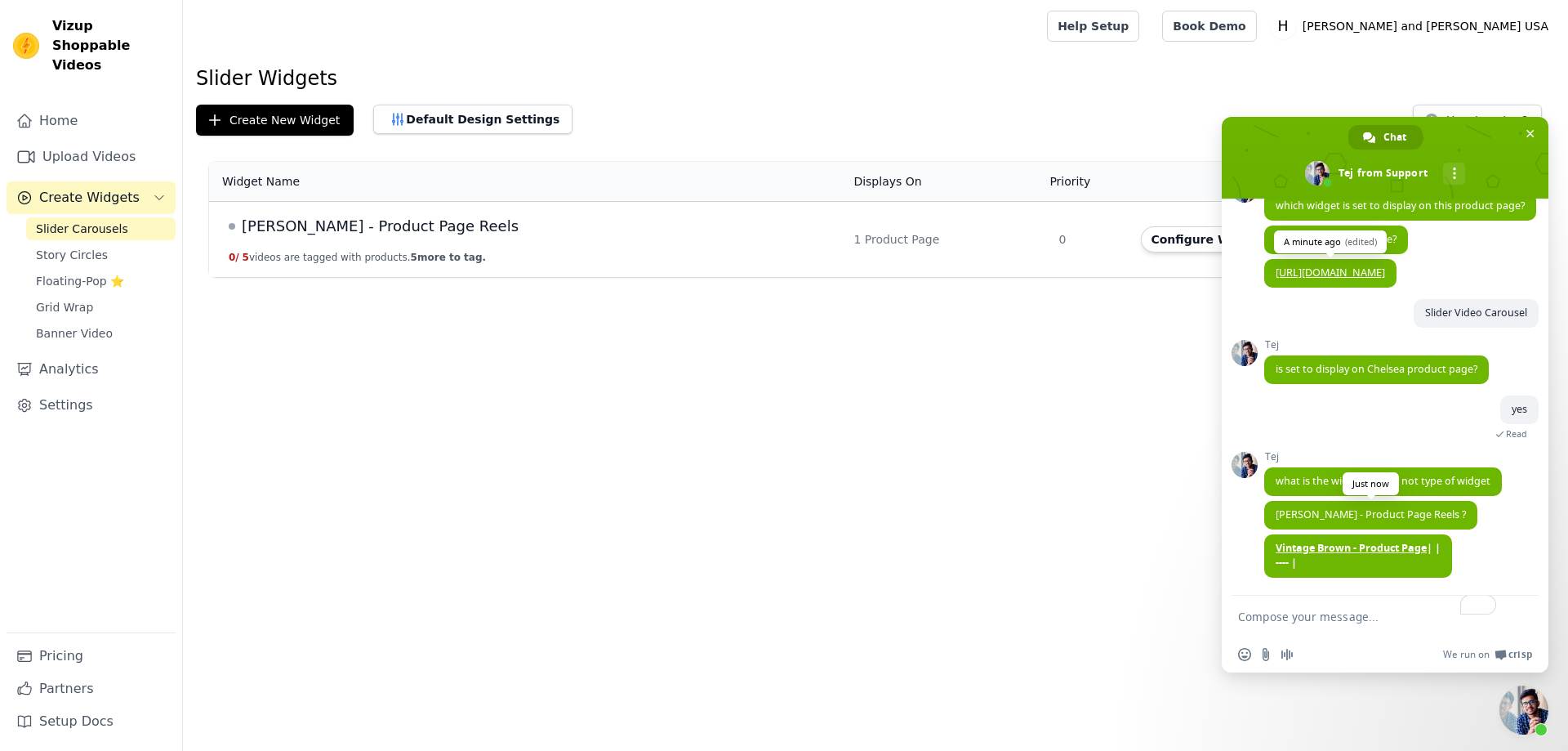
scroll to position [1028, 0]
drag, startPoint x: 1342, startPoint y: 525, endPoint x: 1344, endPoint y: 509, distance: 16.1
click at [1344, 509] on span "[PERSON_NAME] - Product Page Reels ?" at bounding box center [1371, 514] width 213 height 28
click at [1344, 509] on span "[PERSON_NAME] - Product Page Reels ?" at bounding box center [1370, 514] width 190 height 14
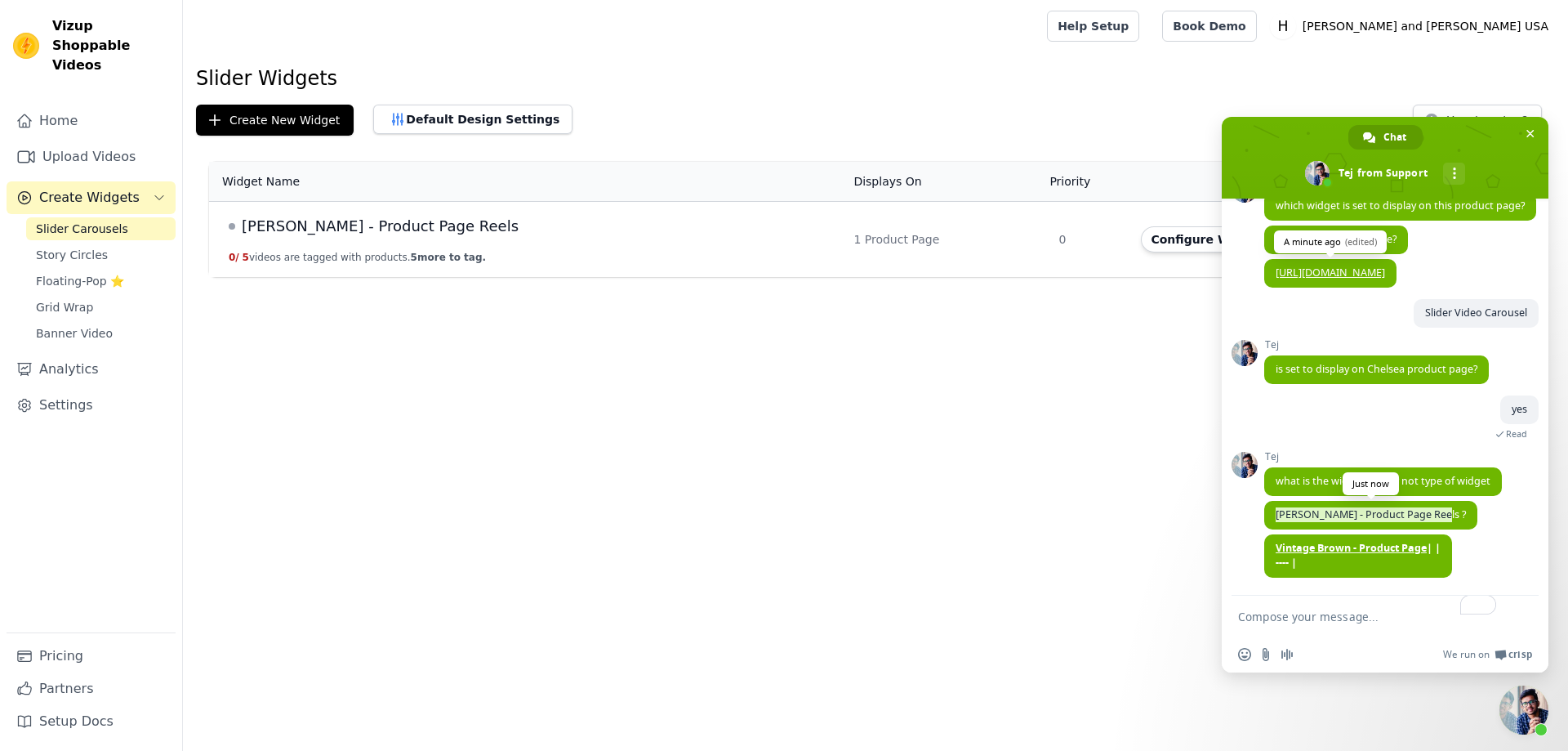
drag, startPoint x: 1278, startPoint y: 512, endPoint x: 1433, endPoint y: 517, distance: 155.1
click at [1433, 517] on span "[PERSON_NAME] - Product Page Reels ?" at bounding box center [1370, 514] width 190 height 14
copy span "[PERSON_NAME] - Product Page Reels"
click at [1304, 623] on textarea "To enrich screen reader interactions, please activate Accessibility in Grammarl…" at bounding box center [1368, 615] width 261 height 40
paste textarea "[PERSON_NAME] - Product Page Reels"
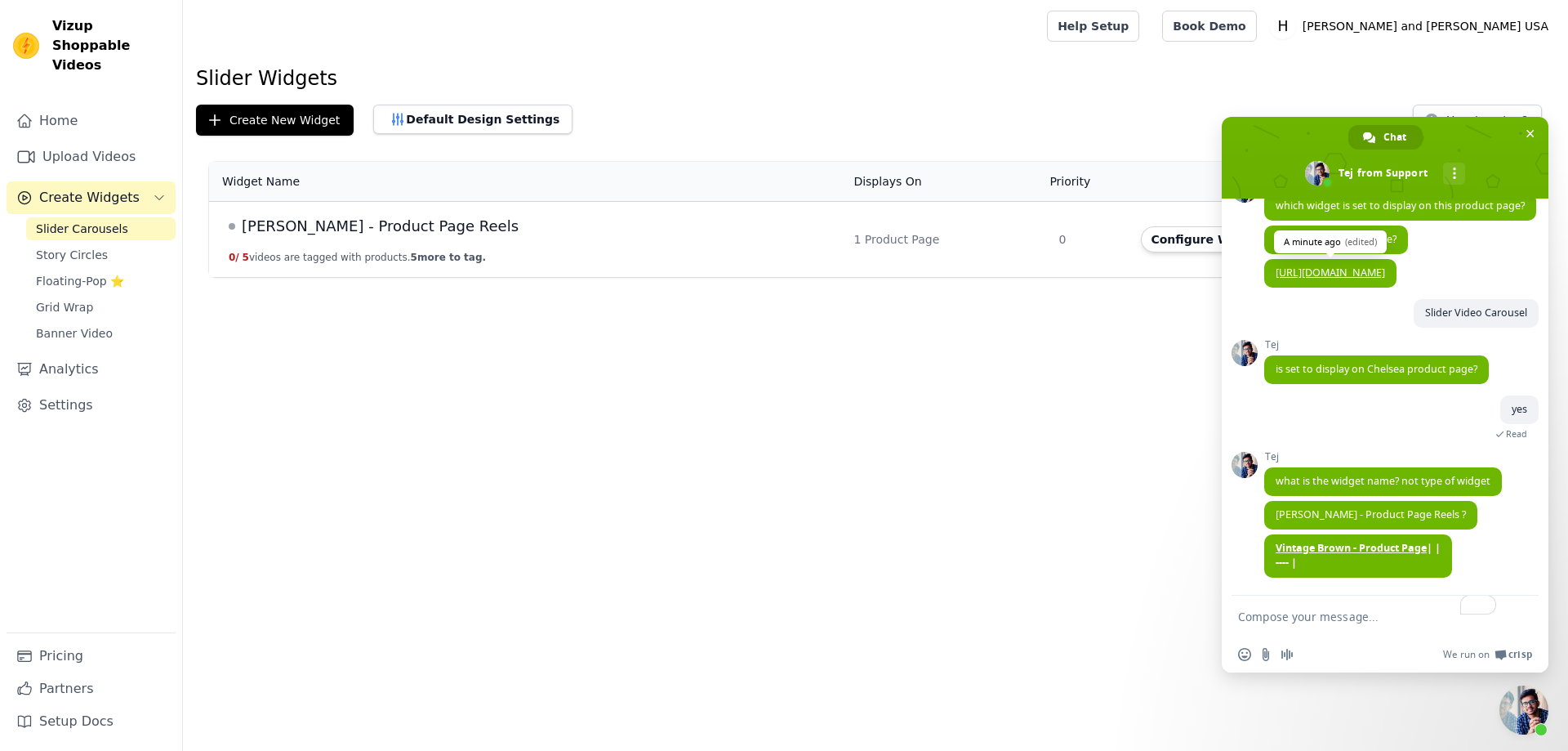
type textarea "[PERSON_NAME] - Product Page Reels"
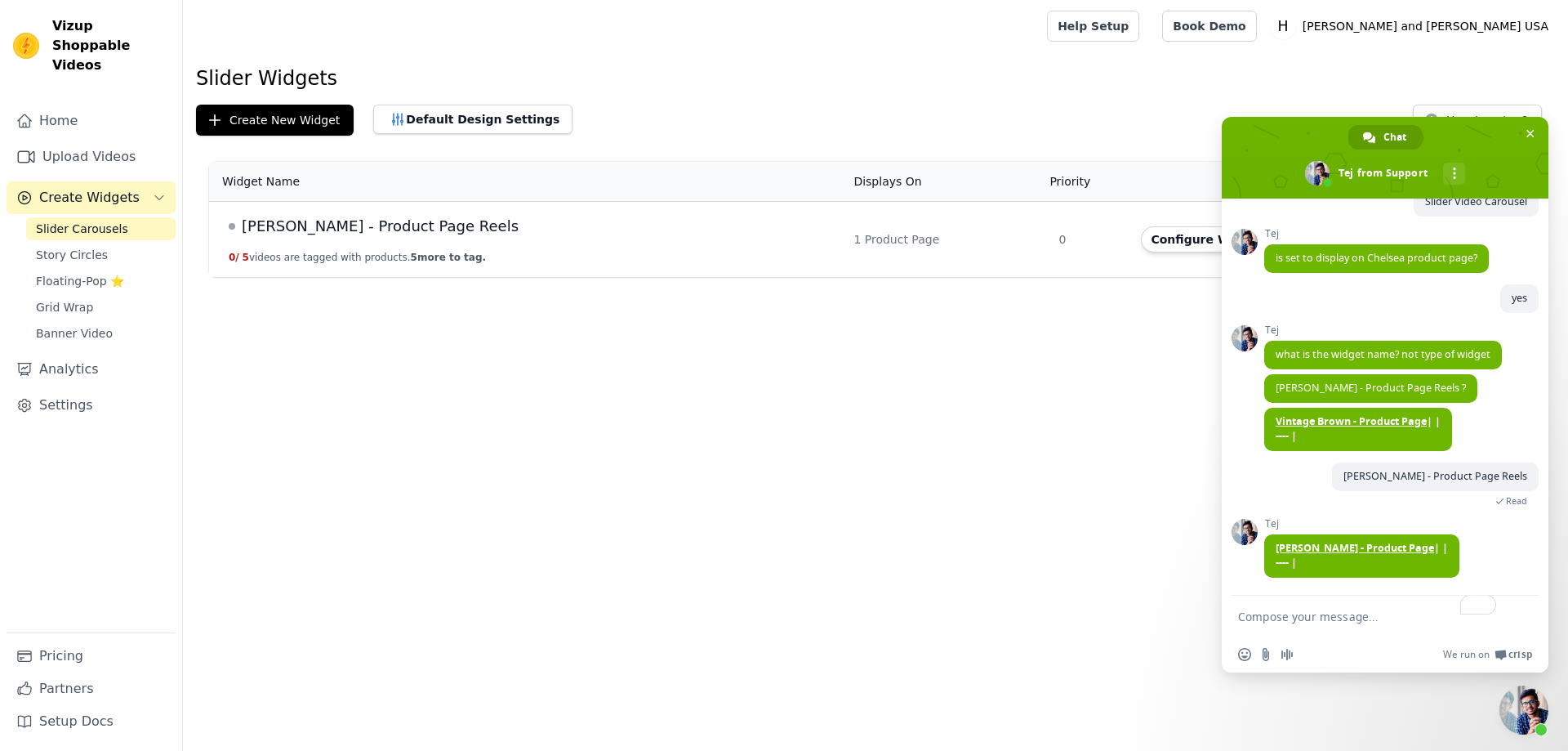
scroll to position [1139, 0]
click at [1351, 622] on textarea "To enrich screen reader interactions, please activate Accessibility in Grammarl…" at bounding box center [1368, 615] width 261 height 40
drag, startPoint x: 1347, startPoint y: 599, endPoint x: 1313, endPoint y: 370, distance: 231.5
click at [1313, 370] on div "Network offline. Reconnecting... No messages can be received or sent for now. S…" at bounding box center [1385, 435] width 327 height 474
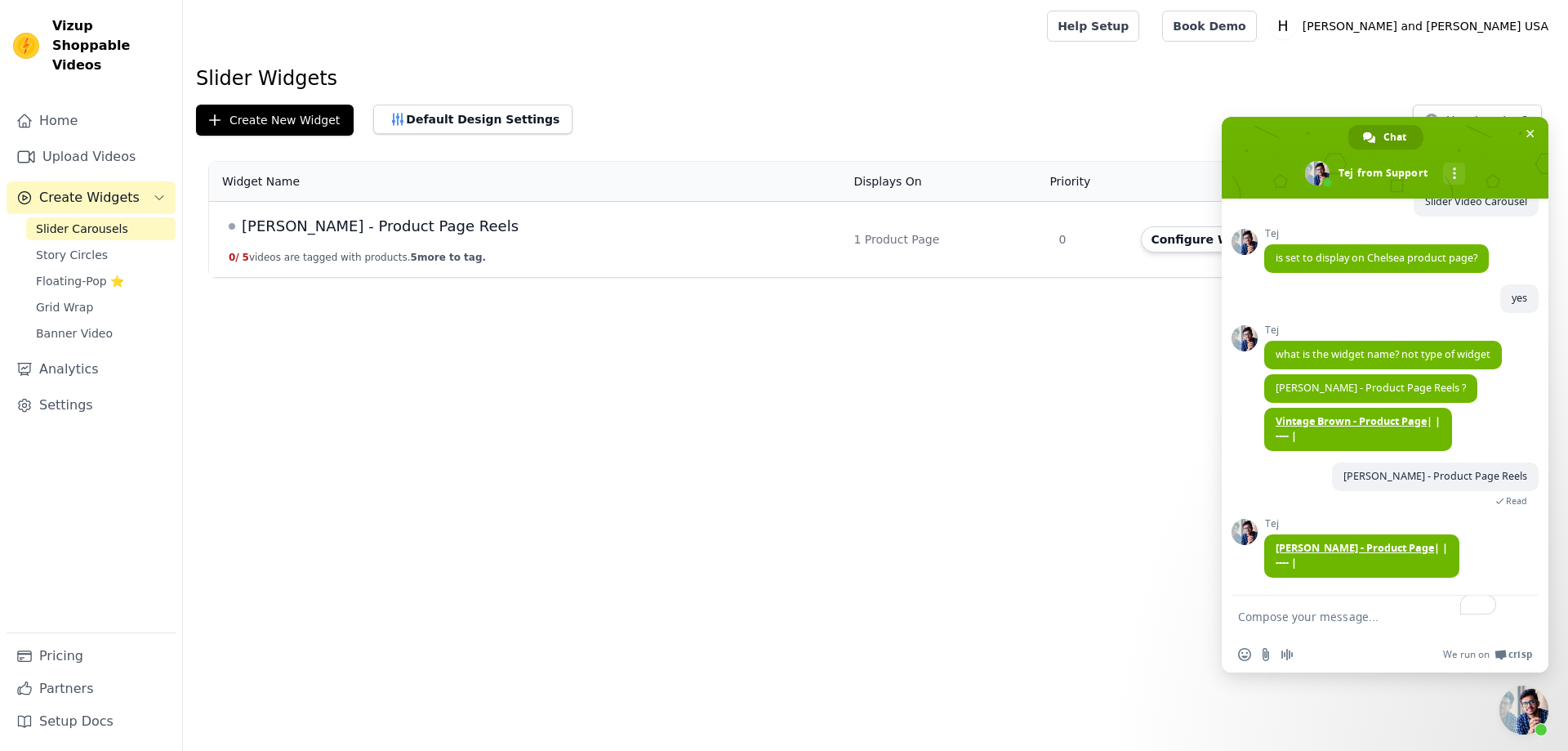
click at [1341, 324] on div "yes A minute ago" at bounding box center [1401, 304] width 274 height 40
click at [1174, 243] on button "Configure Widget" at bounding box center [1207, 239] width 132 height 26
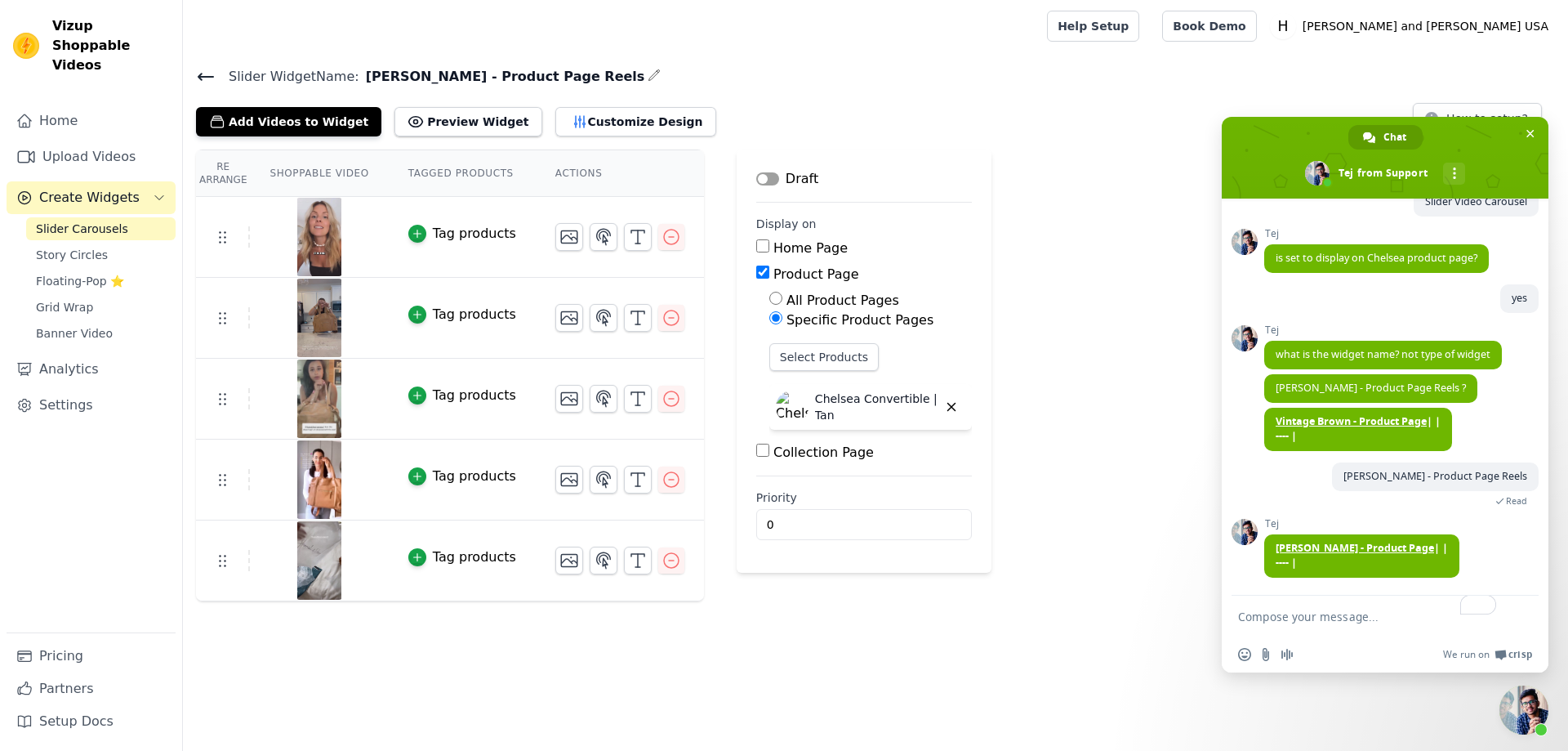
scroll to position [1187, 0]
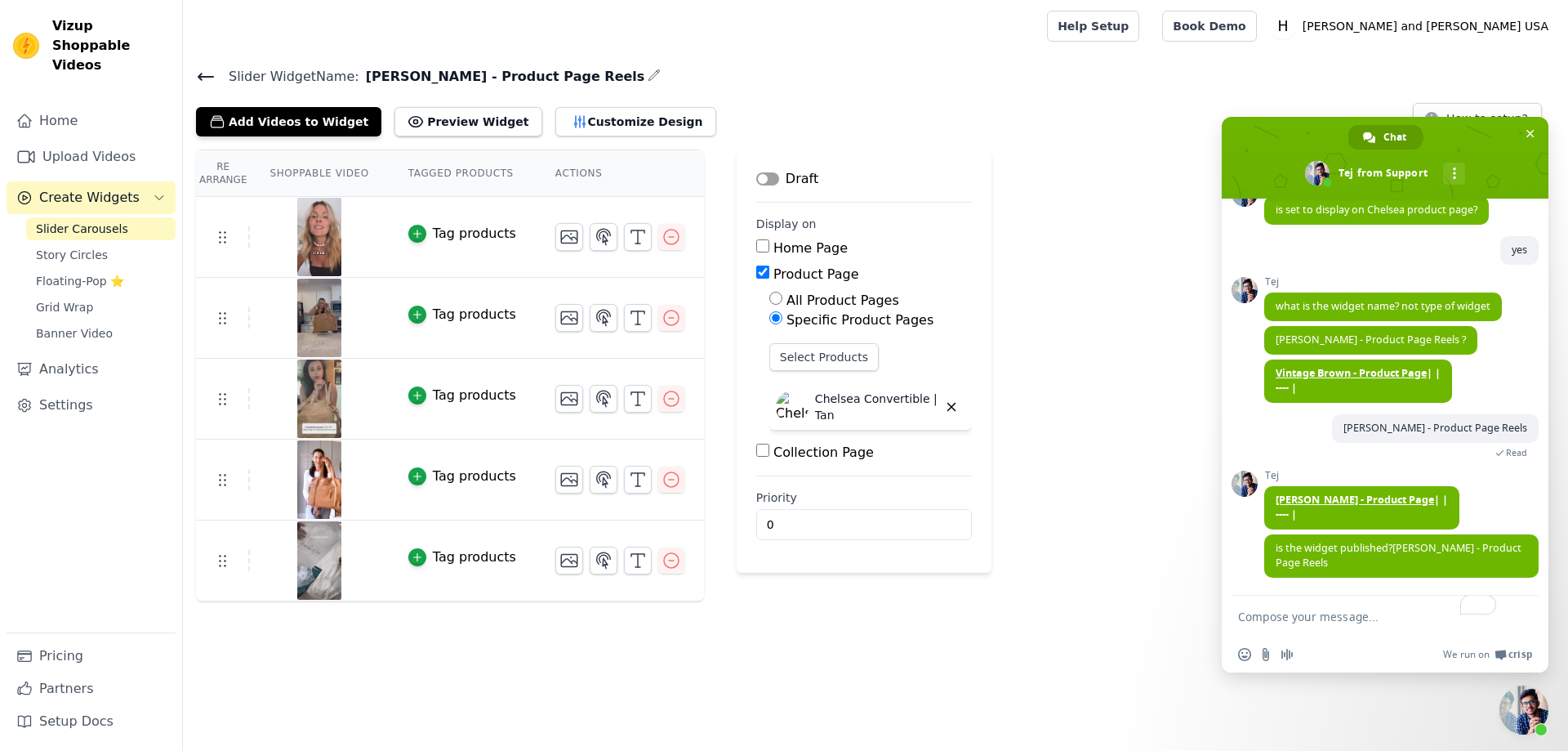
click at [756, 177] on button "Label" at bounding box center [767, 178] width 23 height 13
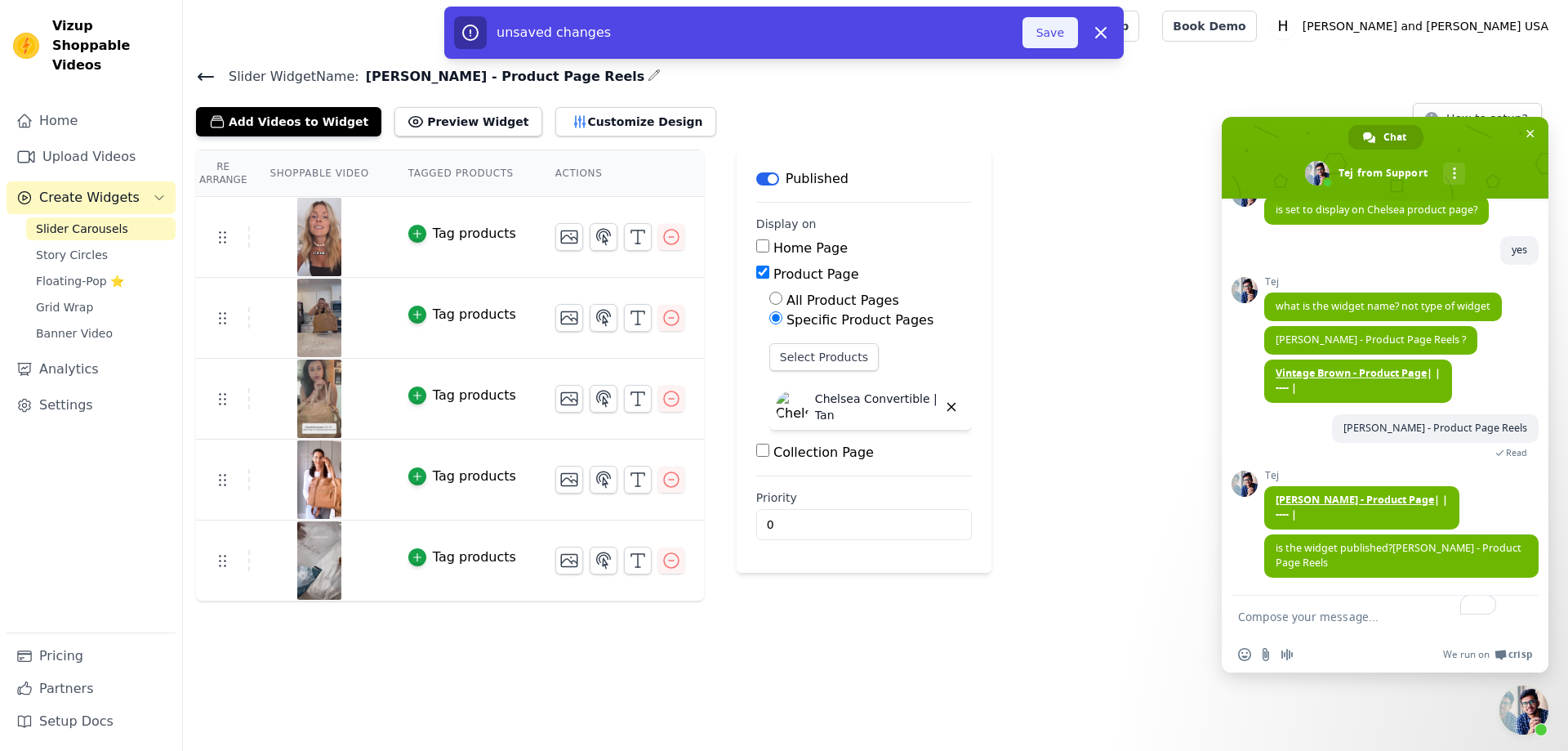
click at [1054, 40] on button "Save" at bounding box center [1050, 33] width 56 height 31
click at [1054, 40] on button "Save" at bounding box center [1050, 33] width 56 height 31
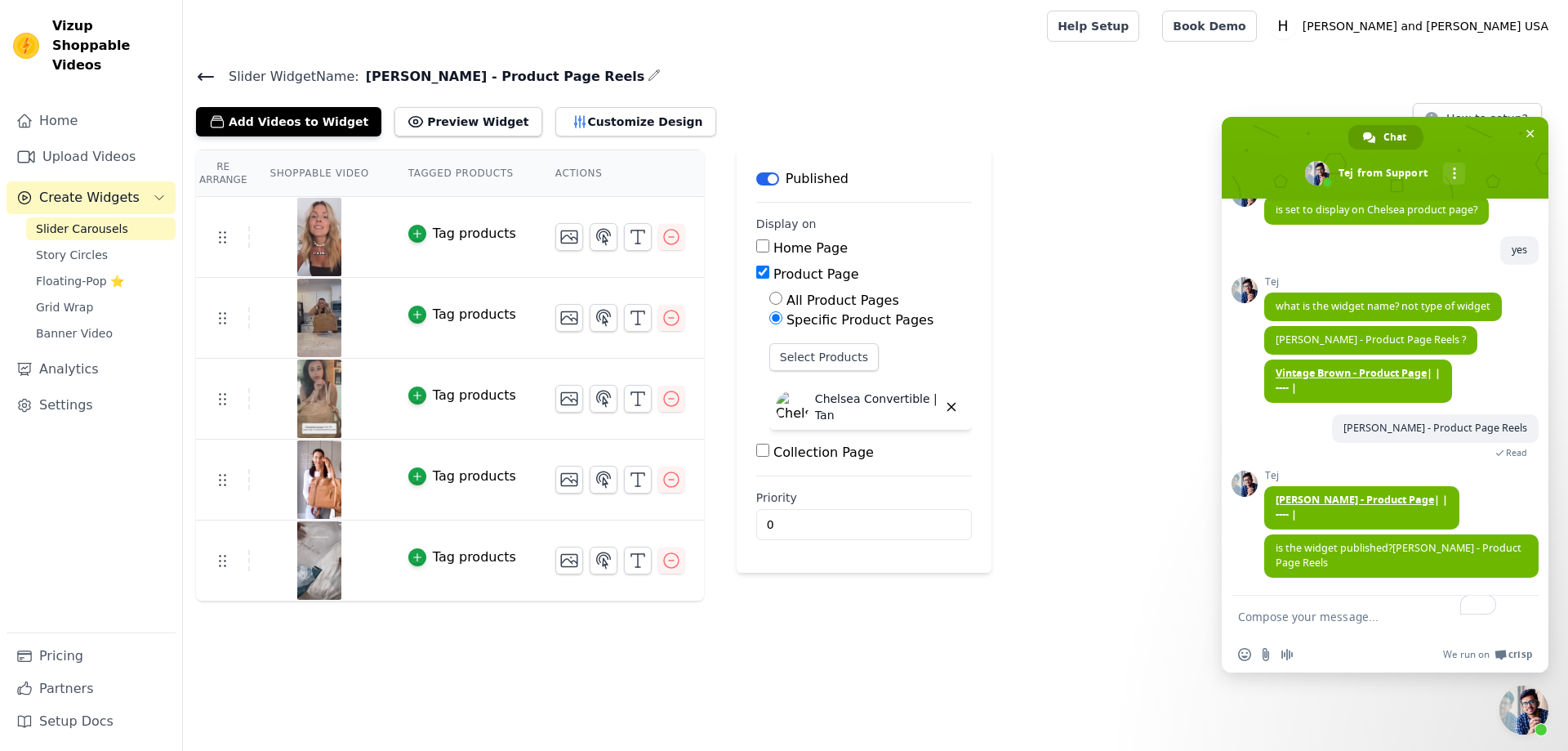
click at [1361, 625] on textarea "To enrich screen reader interactions, please activate Accessibility in Grammarl…" at bounding box center [1368, 615] width 261 height 40
type textarea "I published it now"
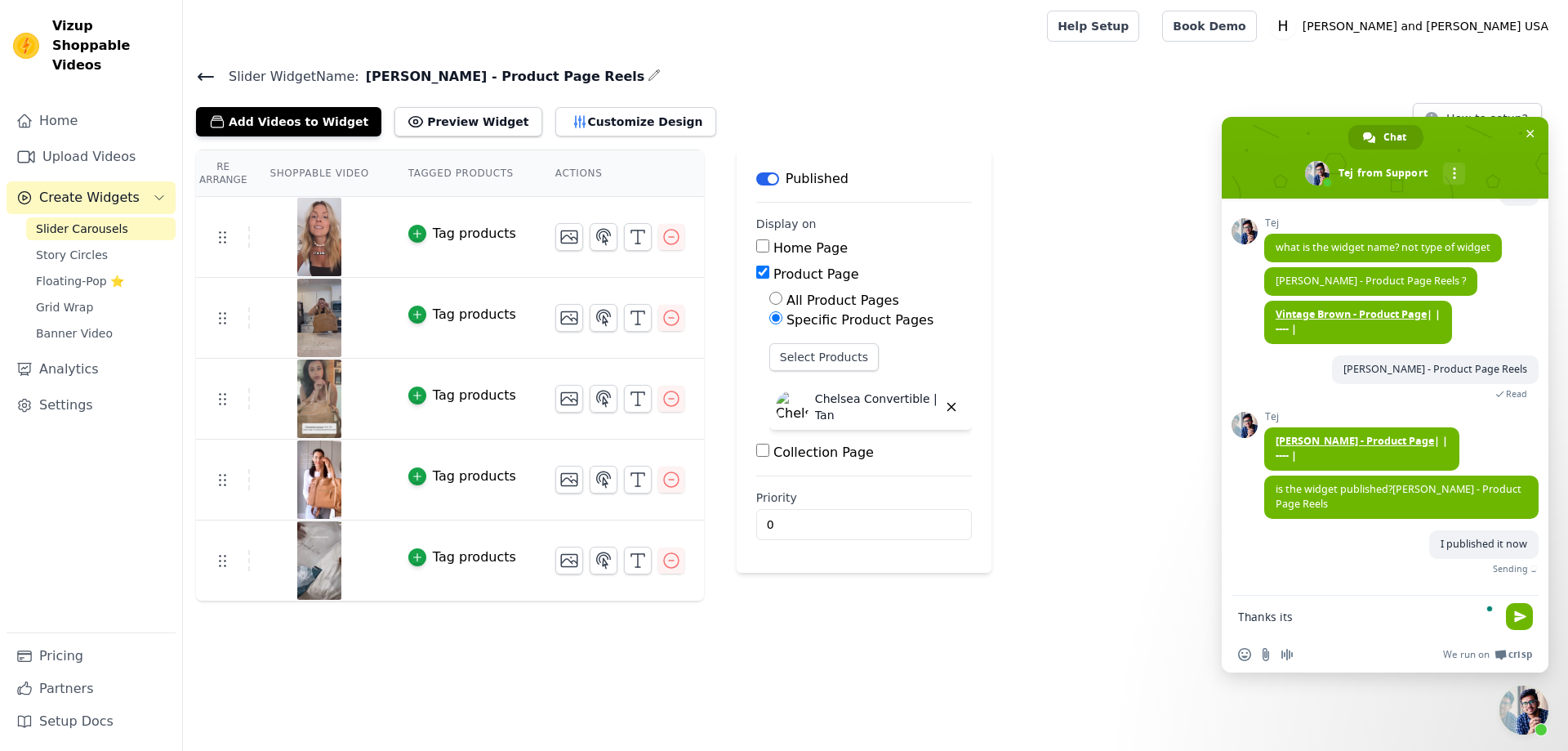
scroll to position [1227, 0]
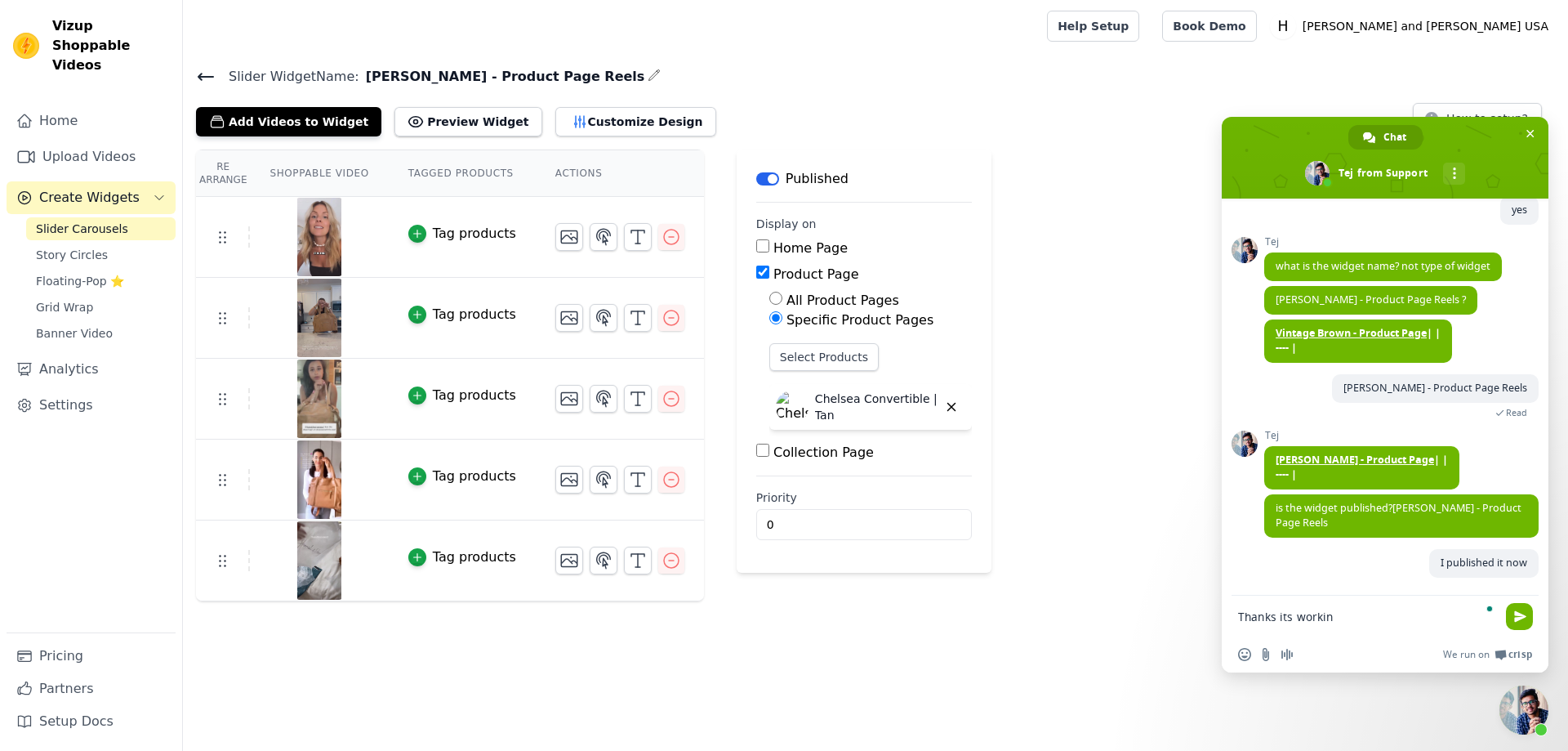
type textarea "Thanks its working"
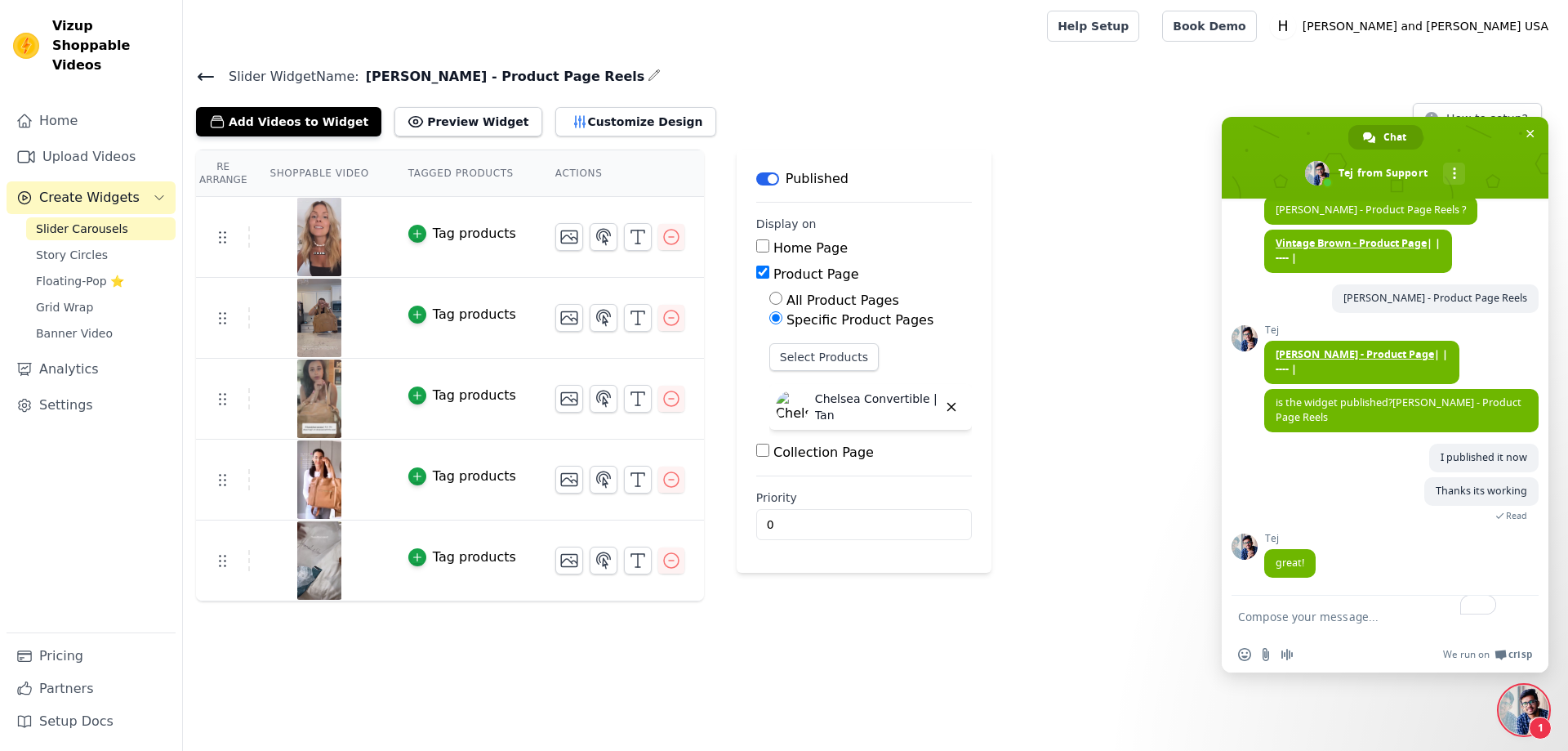
scroll to position [1317, 0]
